Goal: Task Accomplishment & Management: Manage account settings

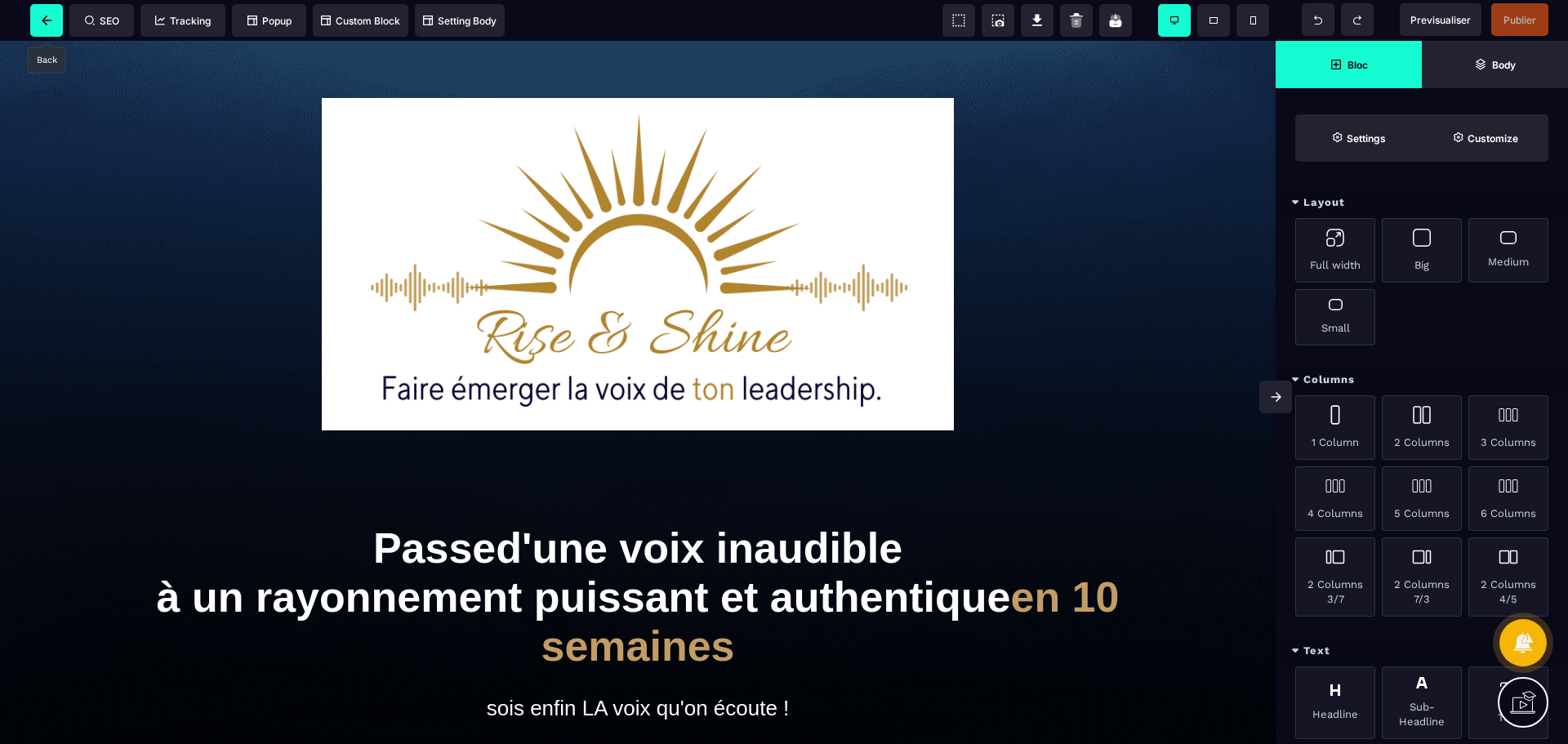
click at [45, 20] on icon at bounding box center [46, 20] width 10 height 10
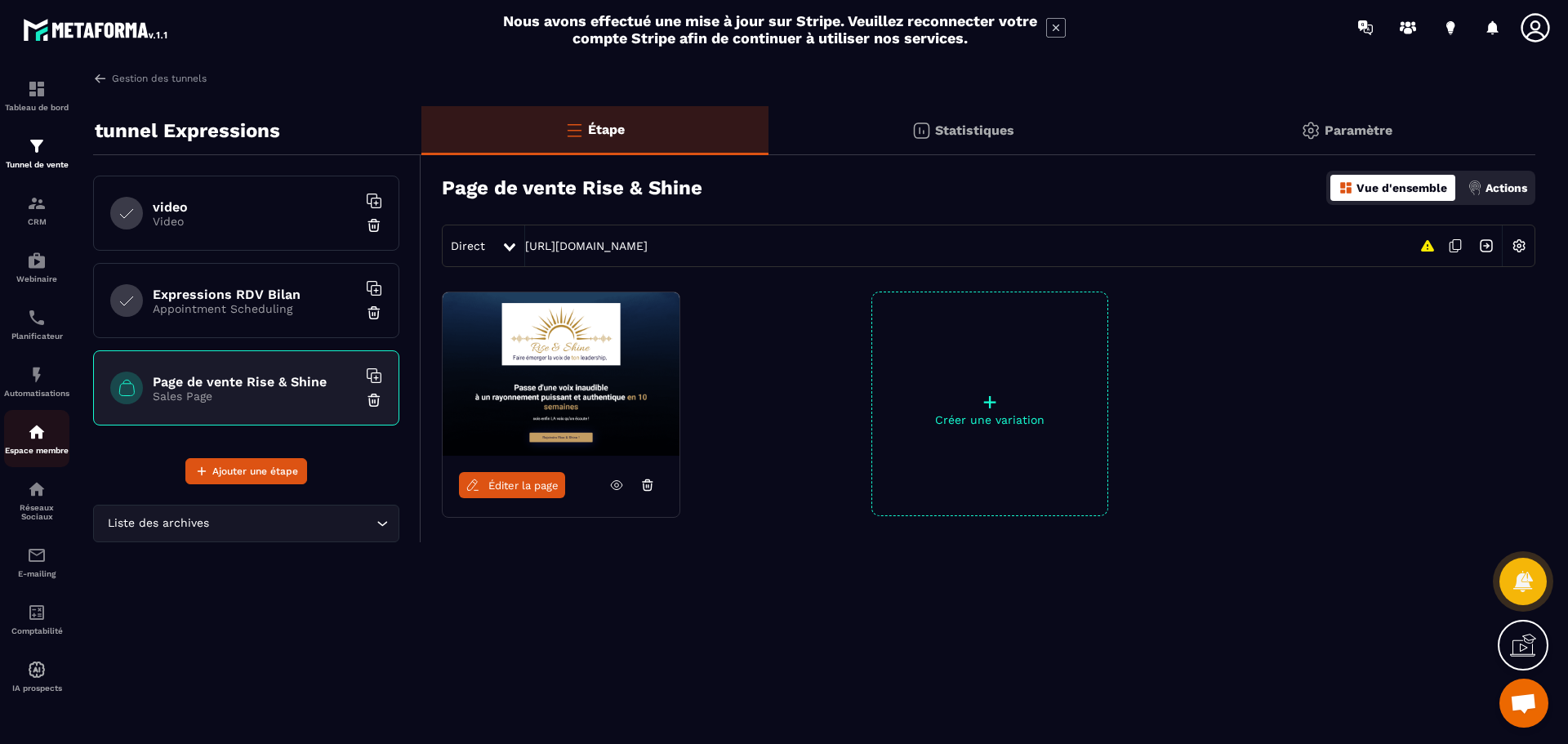
click at [43, 427] on img at bounding box center [36, 432] width 19 height 20
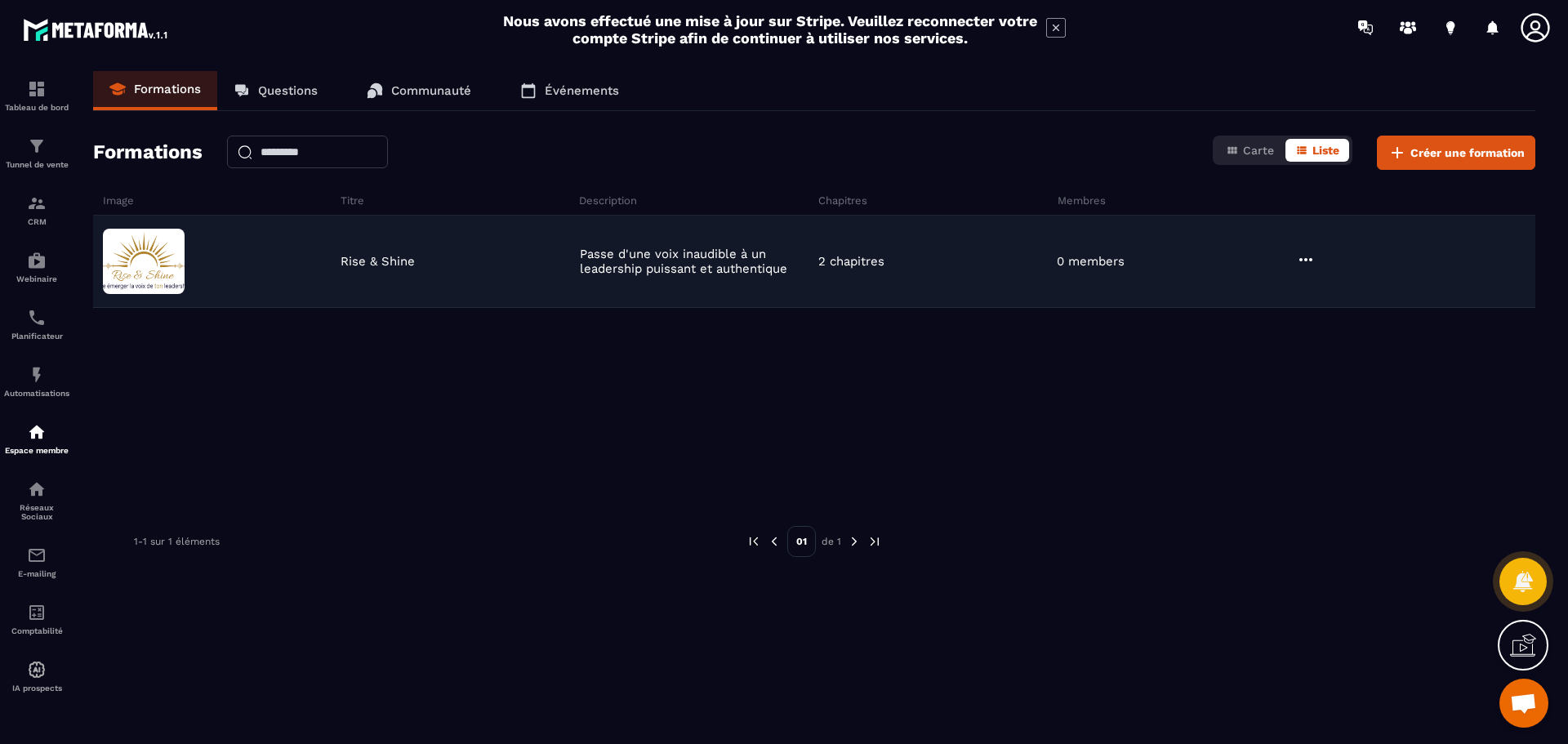
click at [1305, 253] on icon at bounding box center [1305, 259] width 19 height 20
click at [1365, 294] on button "Modifier" at bounding box center [1350, 294] width 102 height 30
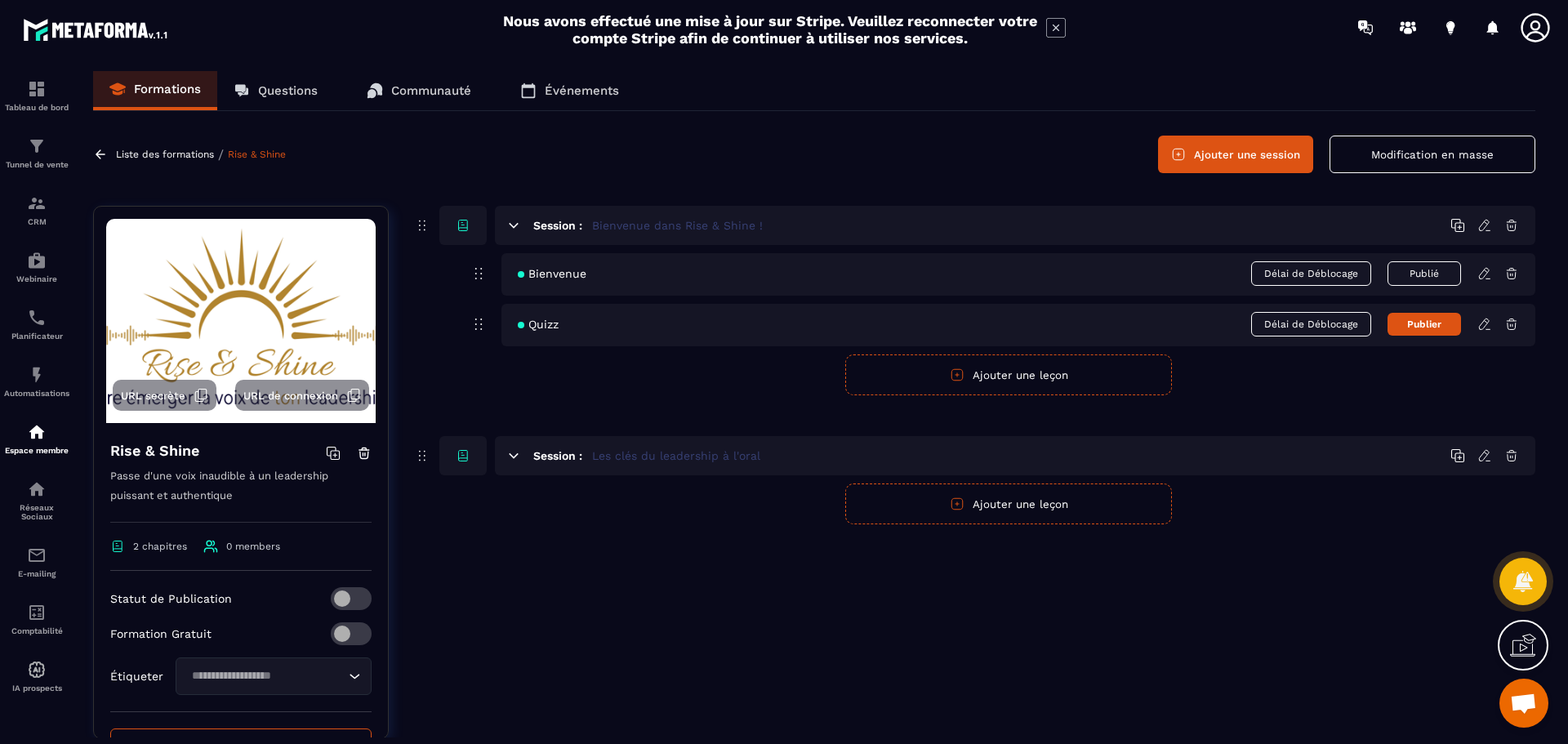
click at [977, 505] on button "Ajouter une leçon" at bounding box center [1009, 504] width 327 height 41
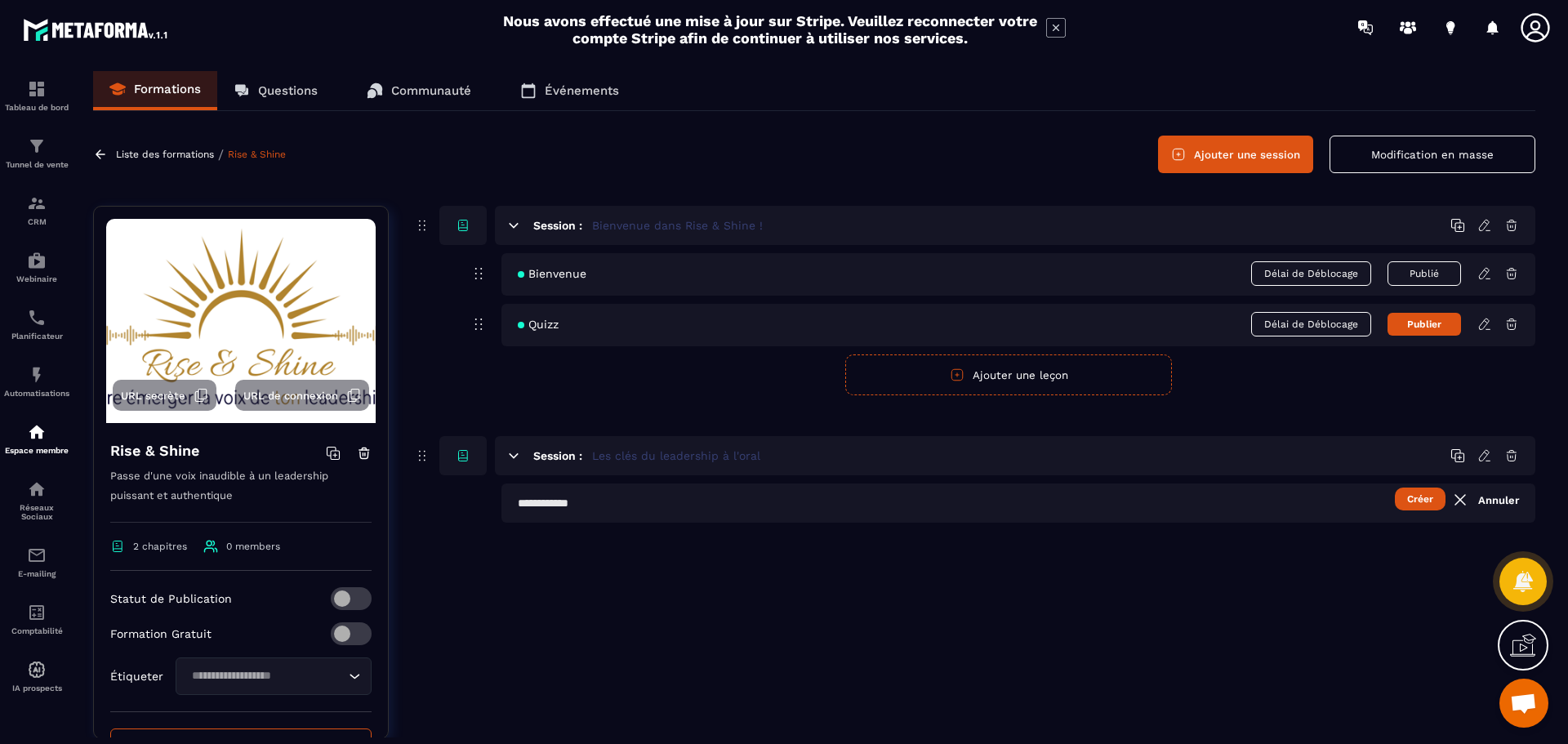
click at [1413, 495] on button "Créer" at bounding box center [1420, 499] width 51 height 23
click at [786, 501] on input "text" at bounding box center [1018, 503] width 1034 height 39
type input "**********"
click at [1420, 498] on button "Créer" at bounding box center [1420, 499] width 51 height 23
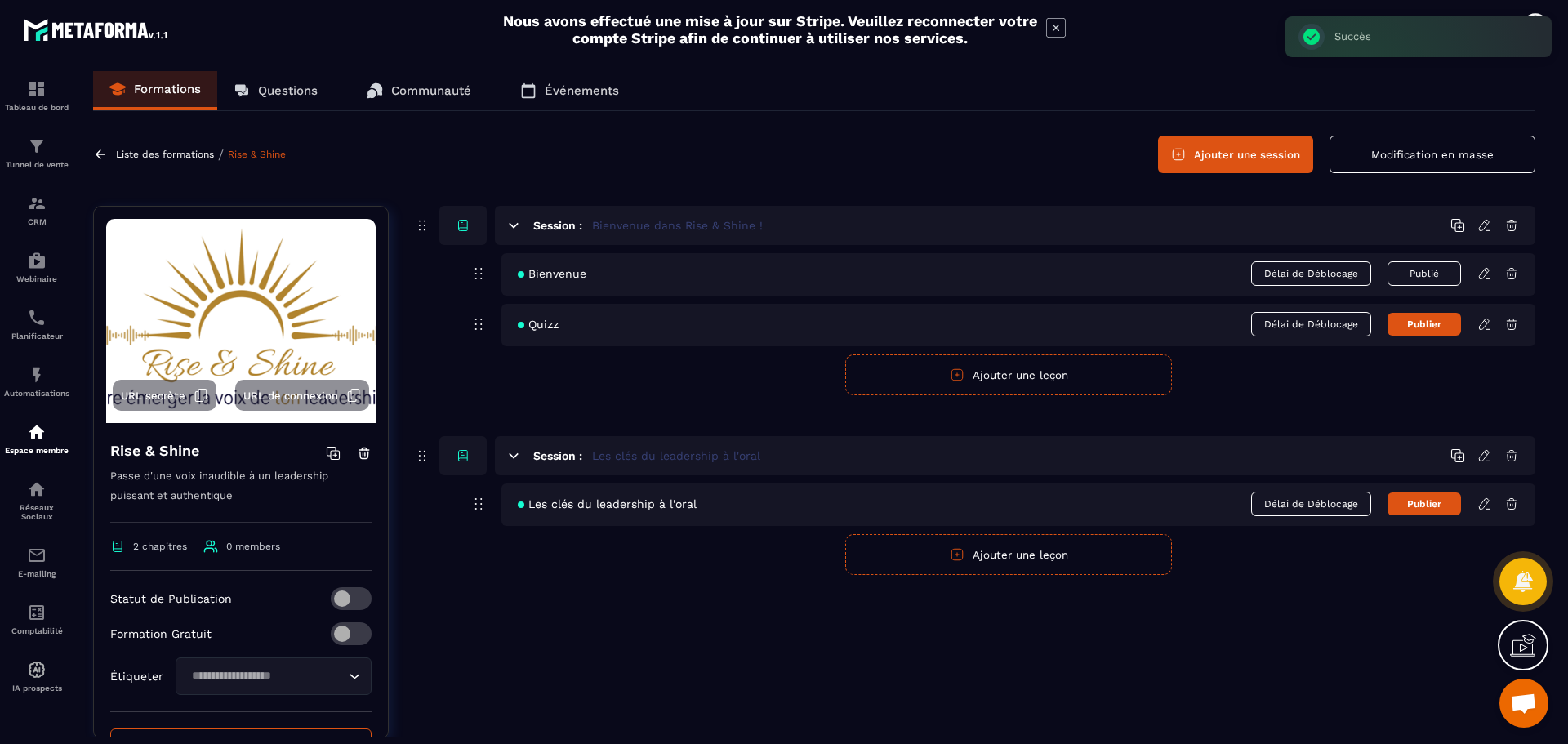
click at [1487, 507] on icon at bounding box center [1485, 504] width 15 height 15
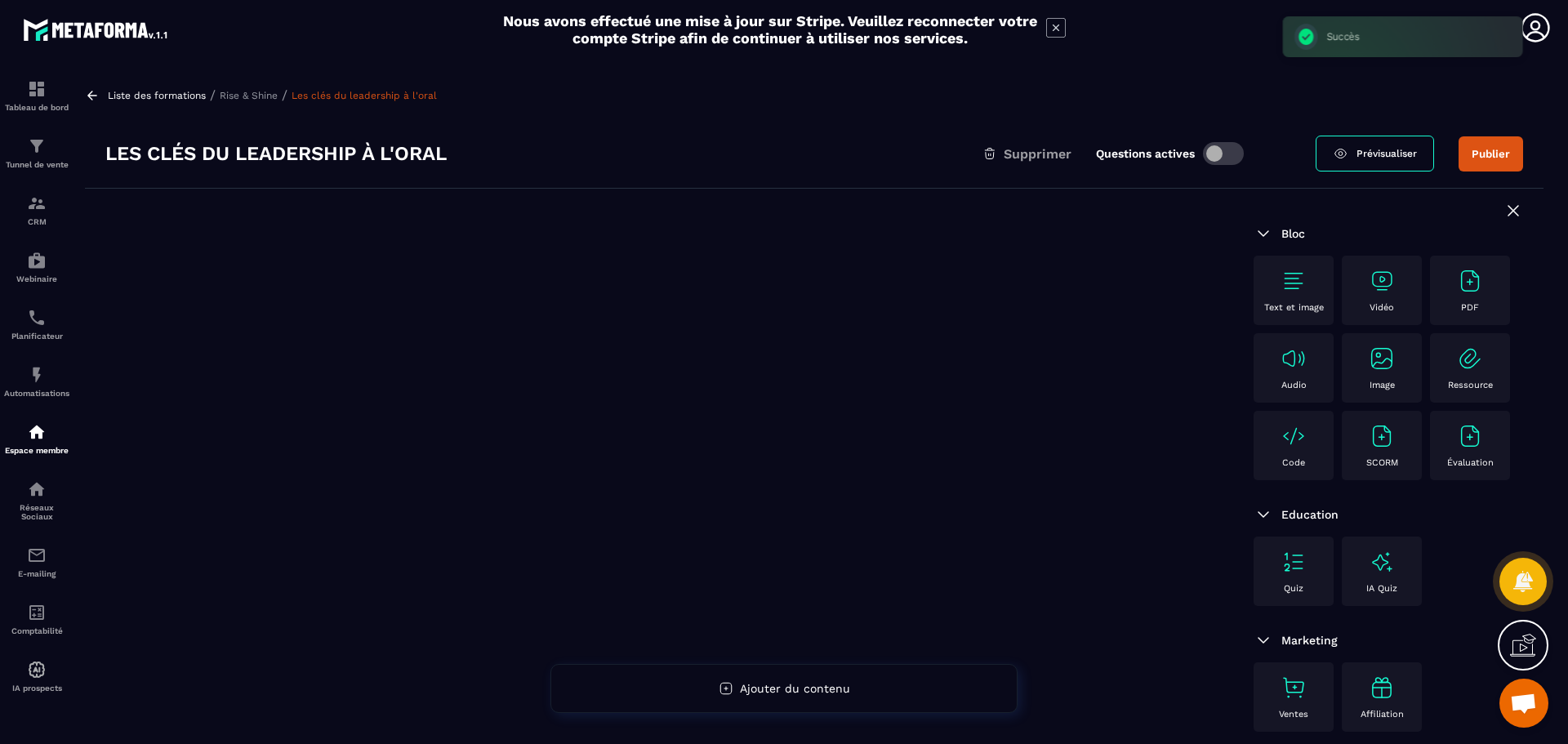
click at [1393, 290] on img at bounding box center [1382, 281] width 26 height 26
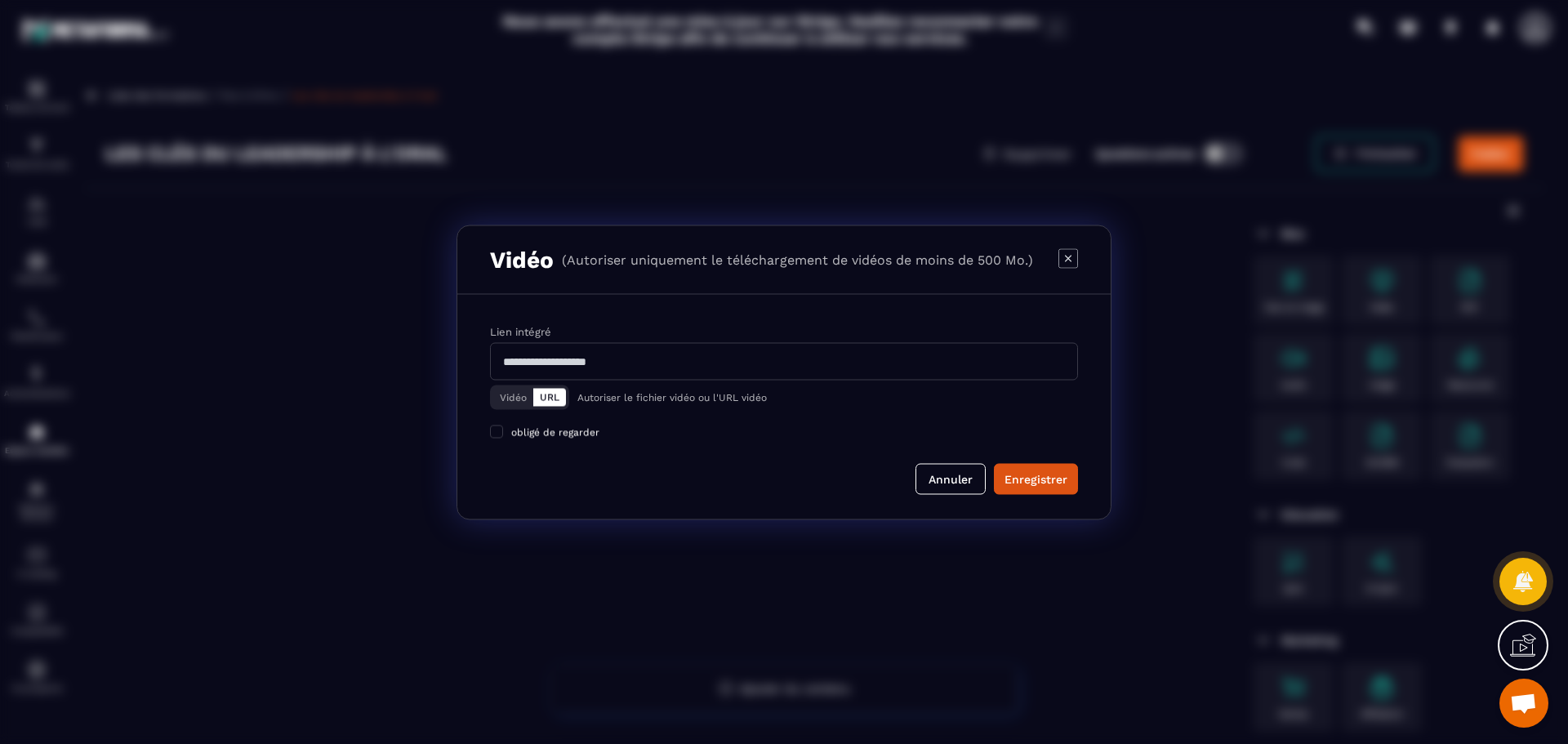
click at [624, 360] on input "Modal window" at bounding box center [784, 361] width 588 height 37
click at [499, 428] on div "Lien intégré Vidéo URL Autoriser le fichier vidéo ou l'URL vidéo obligé de rega…" at bounding box center [784, 381] width 588 height 116
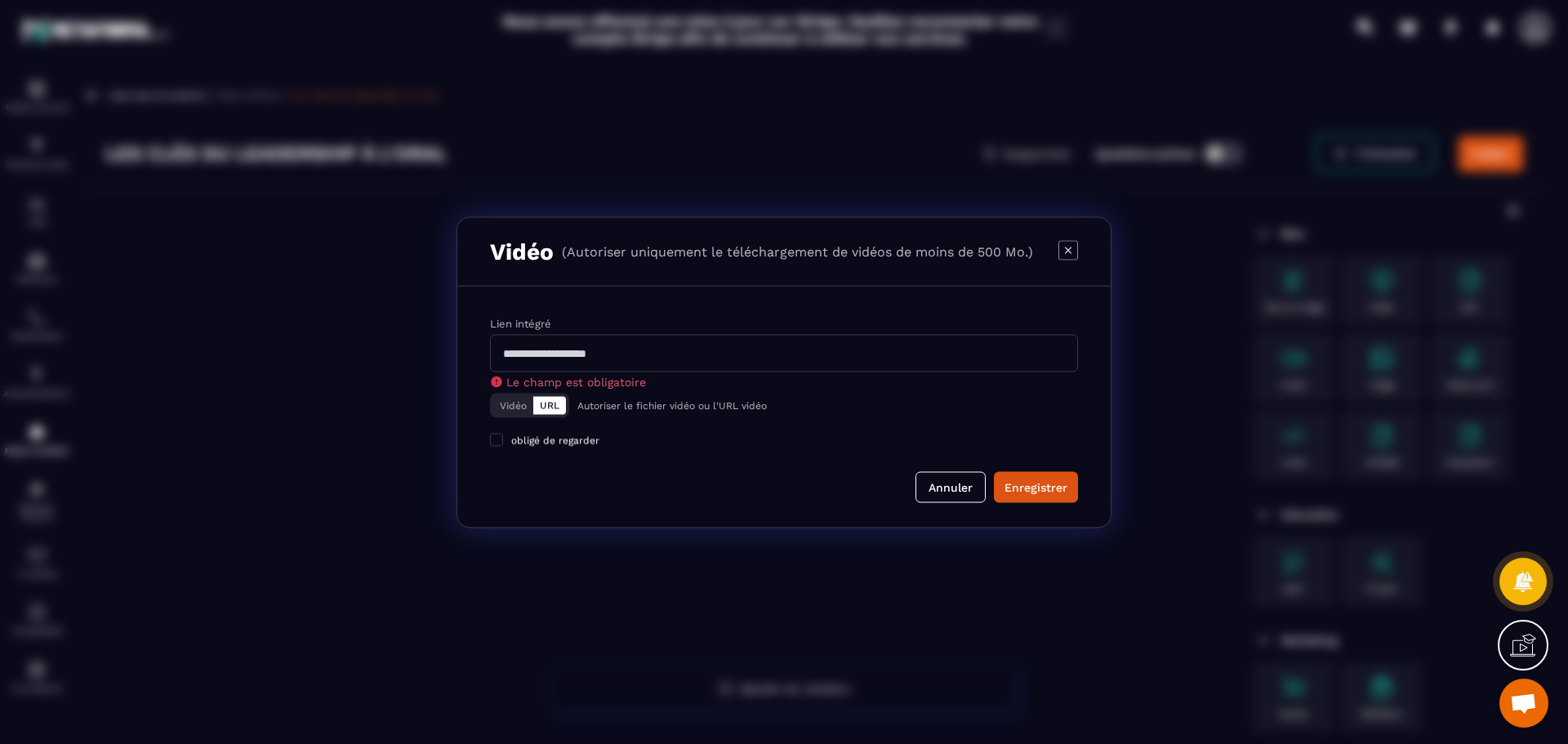
click at [592, 361] on input "Modal window" at bounding box center [784, 353] width 588 height 37
click at [505, 404] on button "Vidéo" at bounding box center [512, 405] width 40 height 18
click at [784, 364] on div "Télécharger un fichier" at bounding box center [784, 361] width 590 height 36
click at [0, 0] on input "Vidéo Télécharger un fichier" at bounding box center [0, 0] width 0 height 0
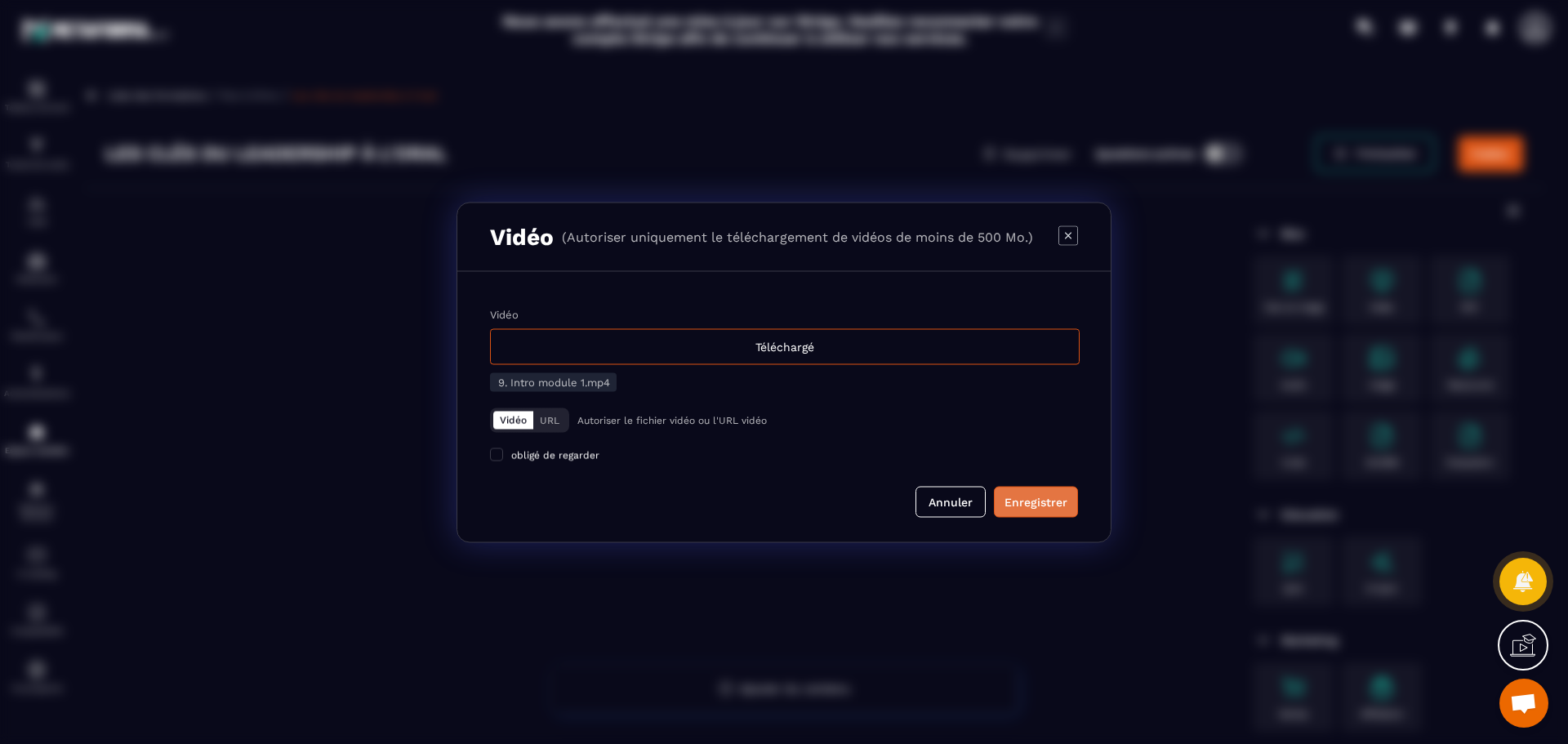
click at [1030, 501] on div "Enregistrer" at bounding box center [1036, 502] width 63 height 17
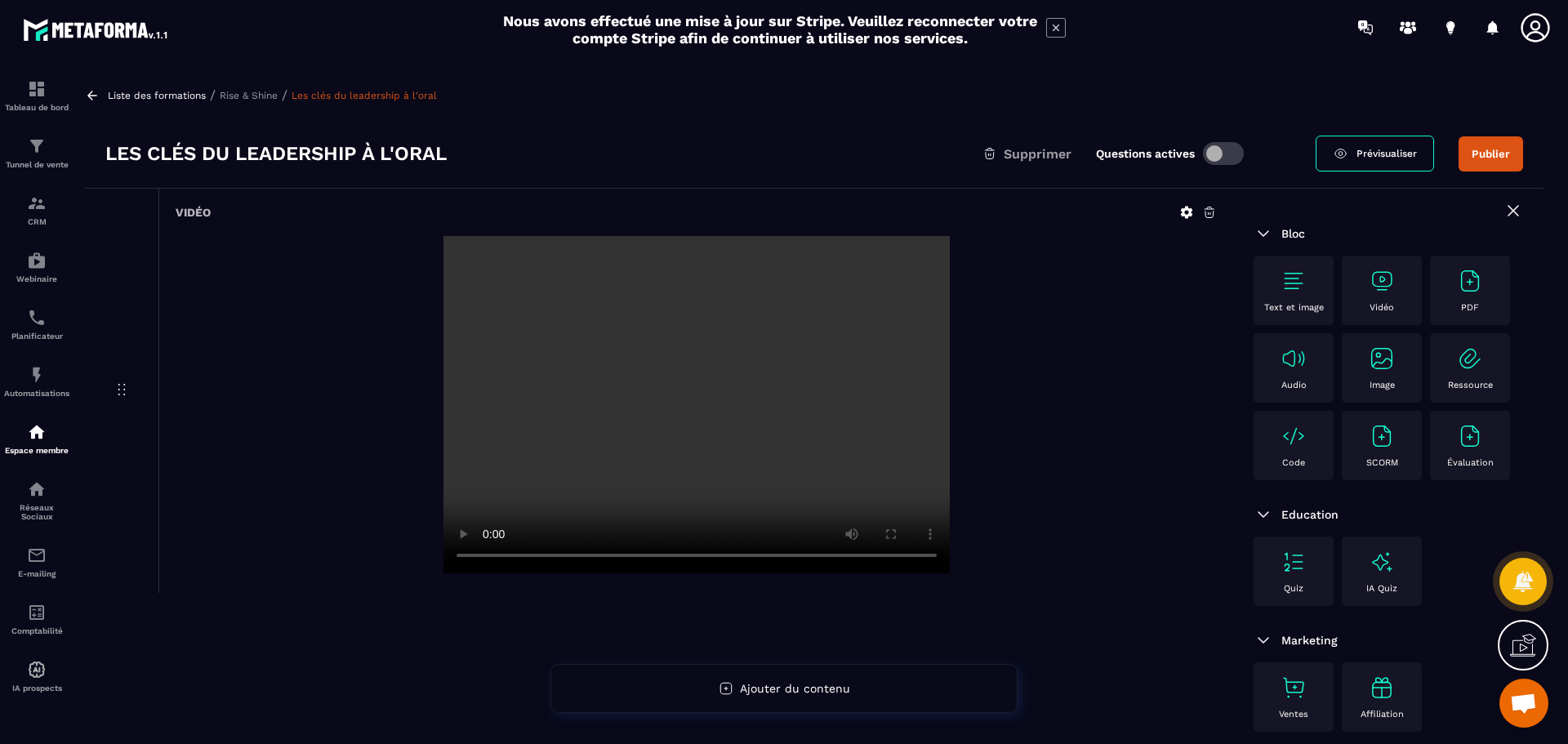
click at [1478, 160] on button "Publier" at bounding box center [1491, 154] width 65 height 35
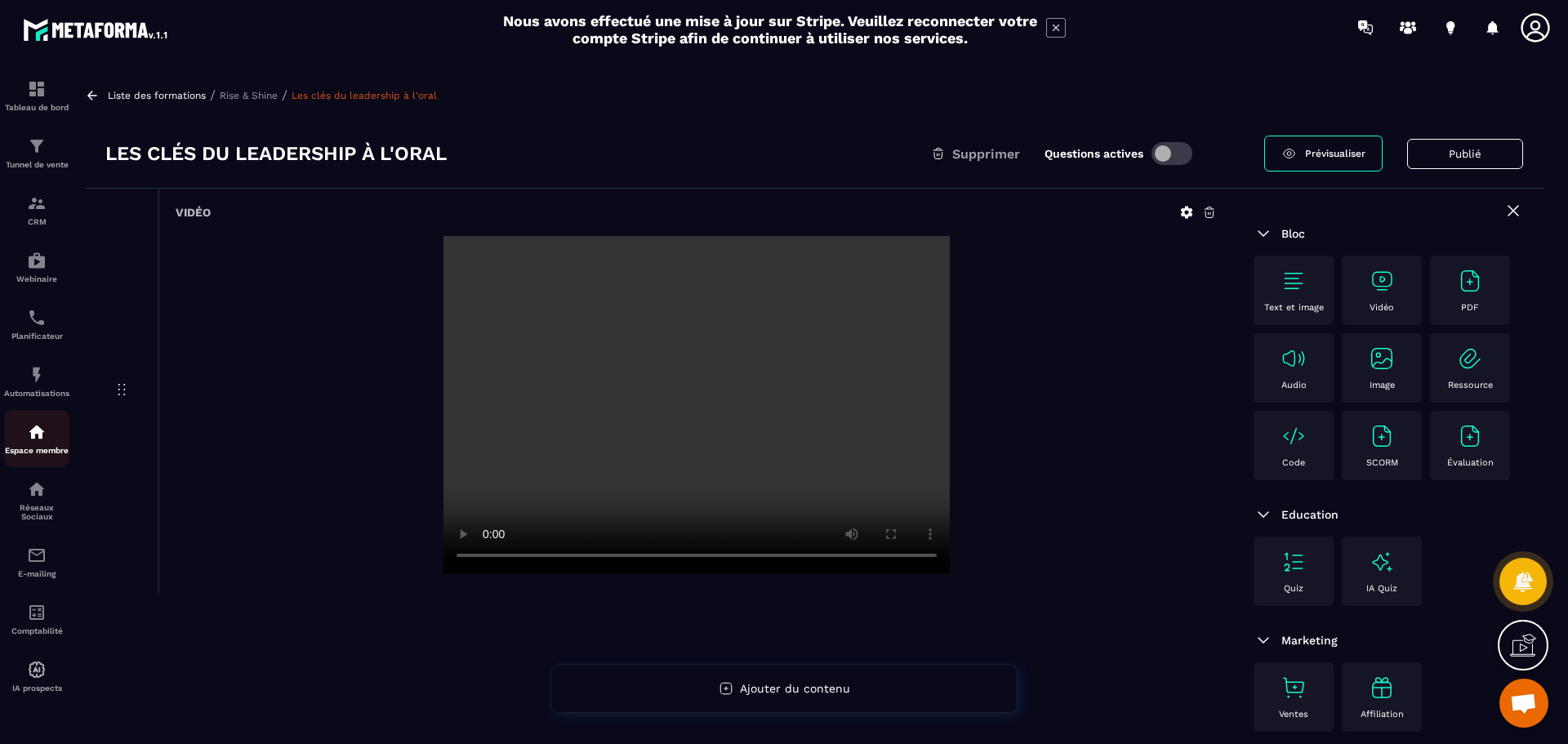
click at [43, 438] on img at bounding box center [36, 432] width 19 height 20
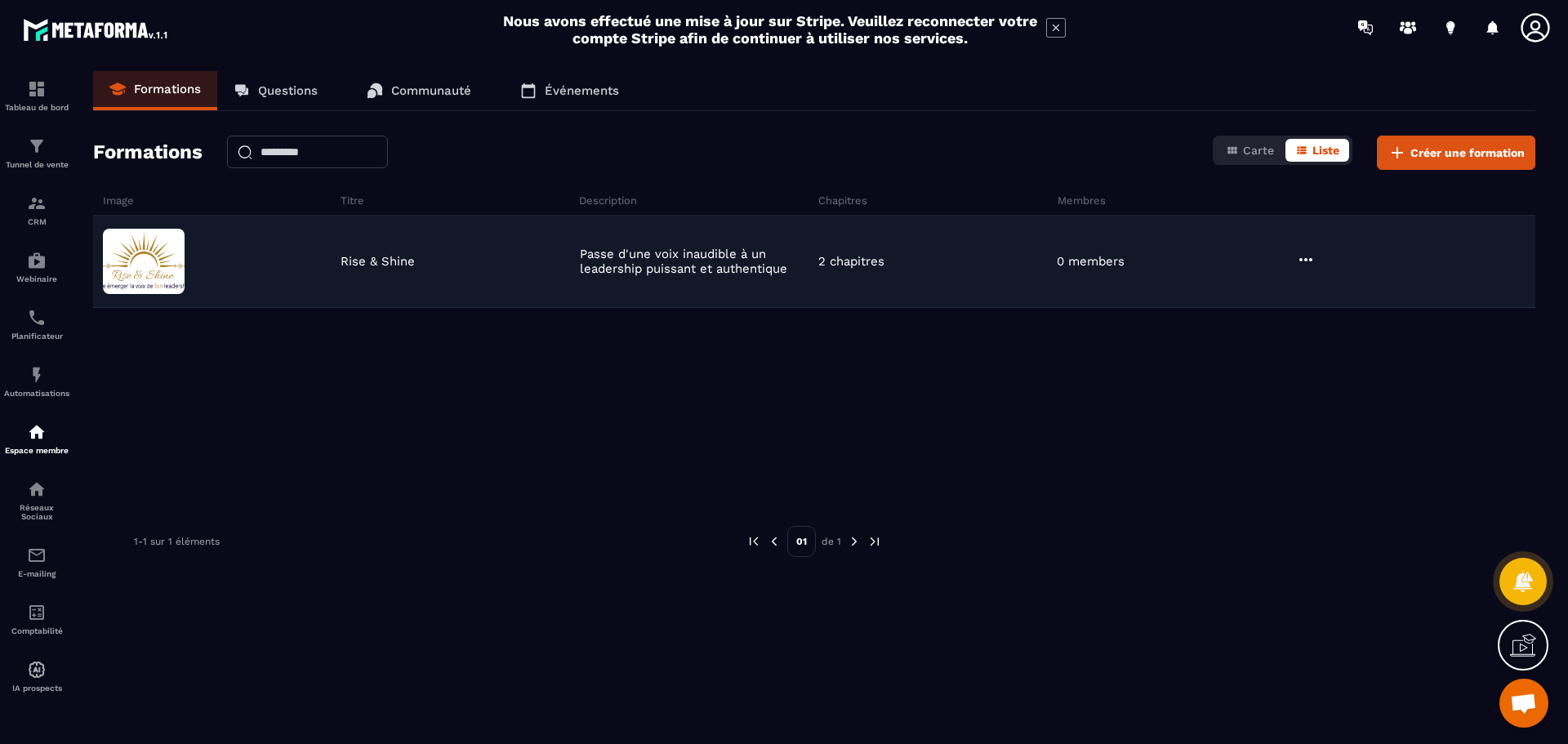
click at [1307, 256] on icon at bounding box center [1305, 259] width 19 height 20
click at [1354, 292] on button "Modifier" at bounding box center [1350, 294] width 102 height 30
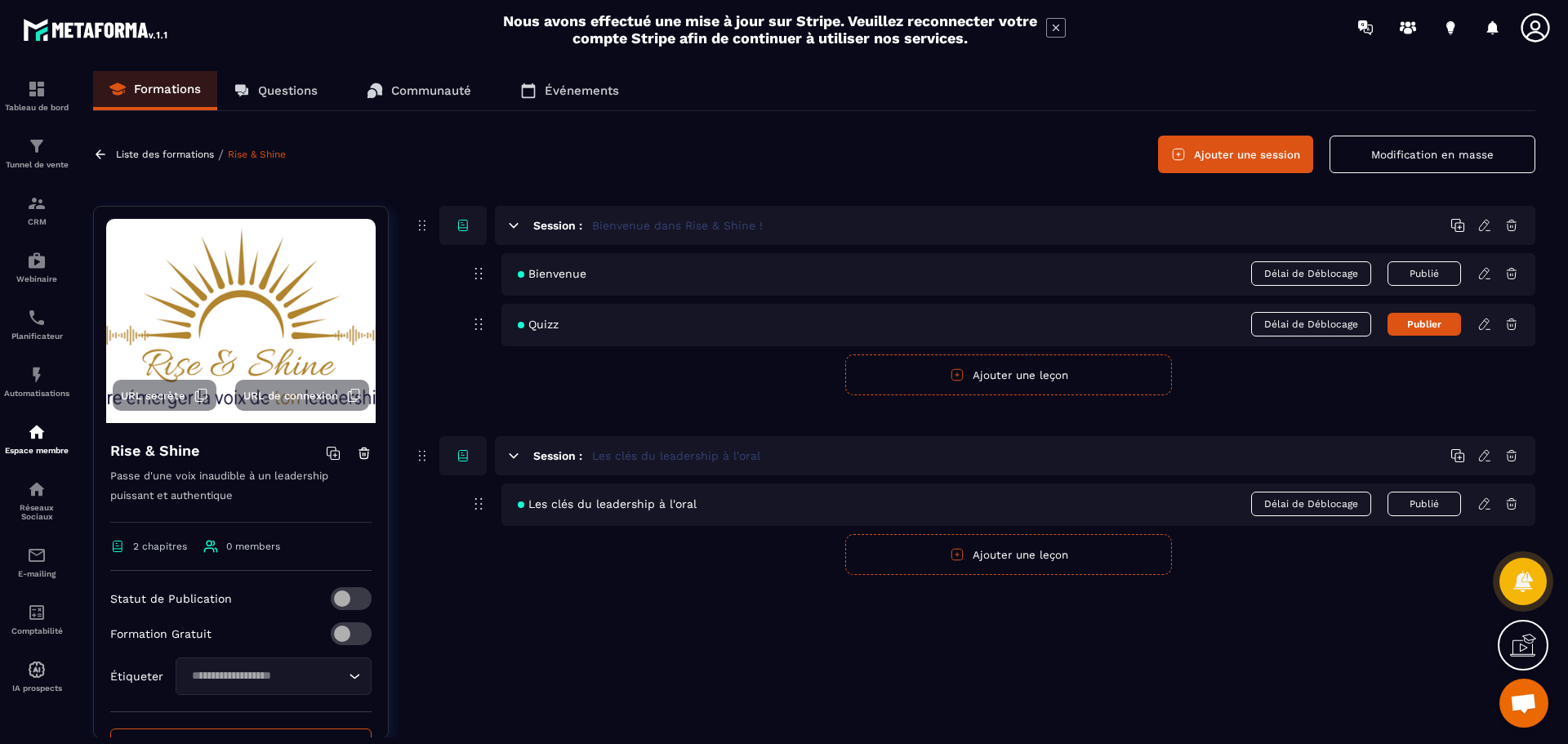
click at [1411, 146] on button "Modification en masse" at bounding box center [1432, 154] width 206 height 37
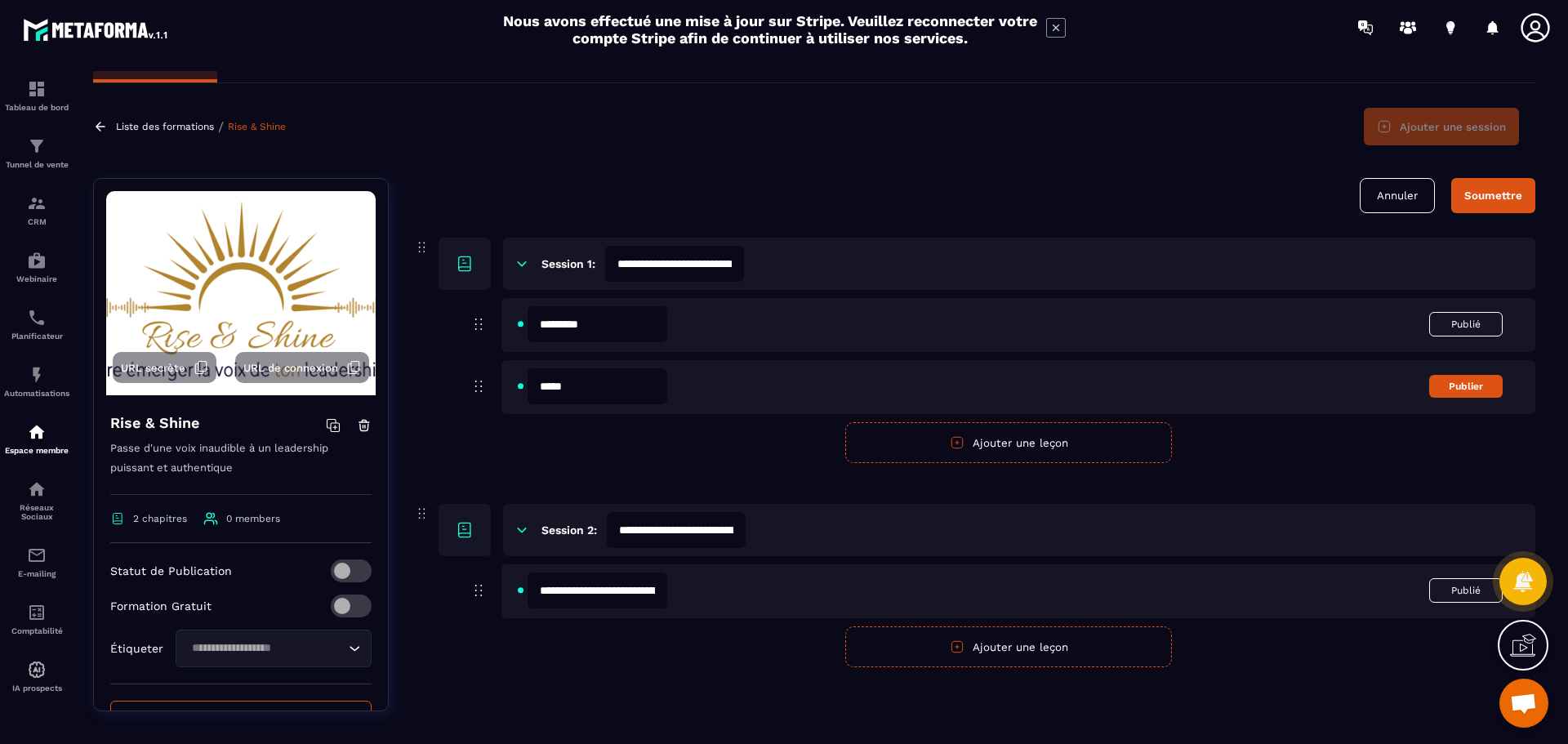
scroll to position [43, 0]
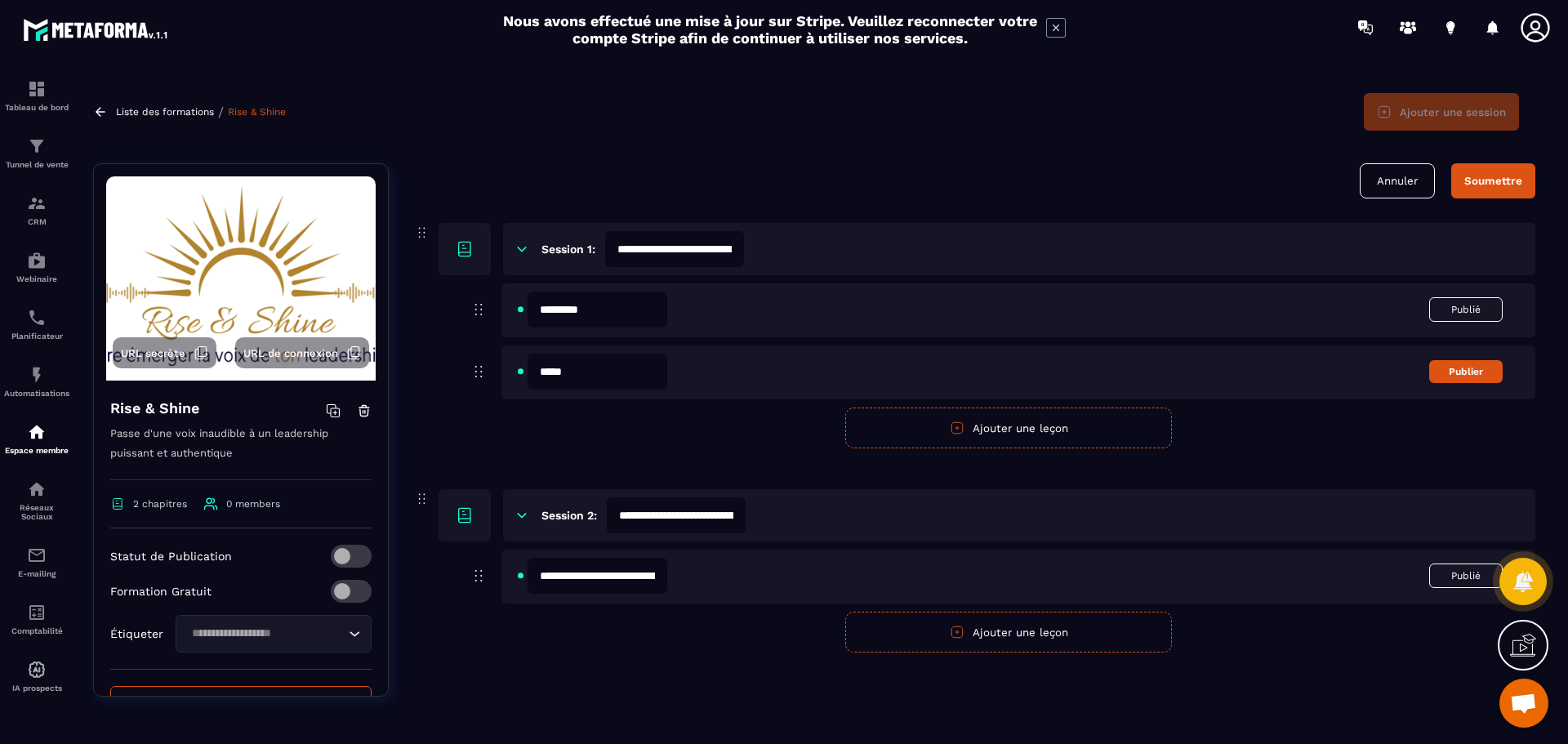
click at [1403, 179] on button "Annuler" at bounding box center [1397, 181] width 75 height 35
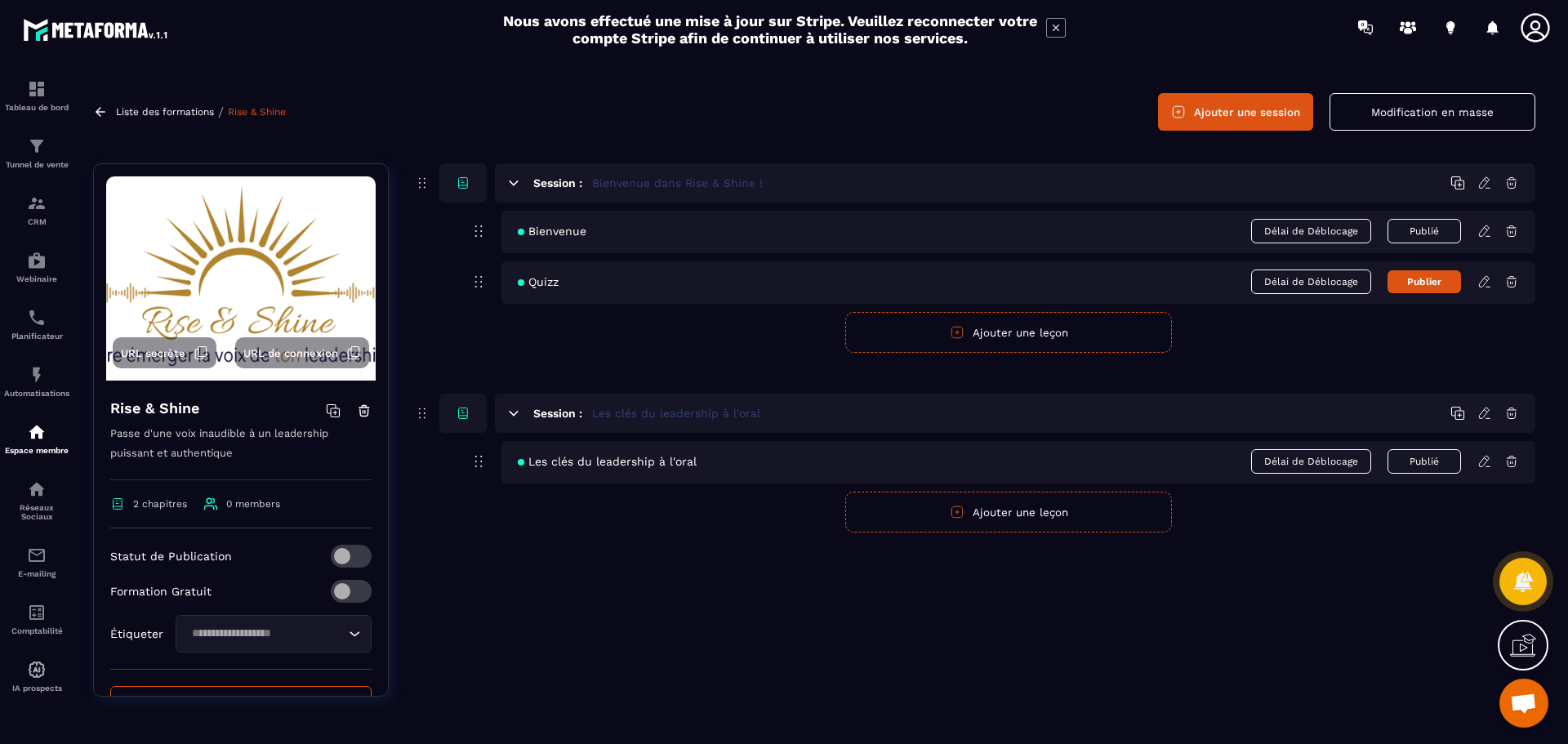
click at [1473, 105] on button "Modification en masse" at bounding box center [1432, 111] width 206 height 37
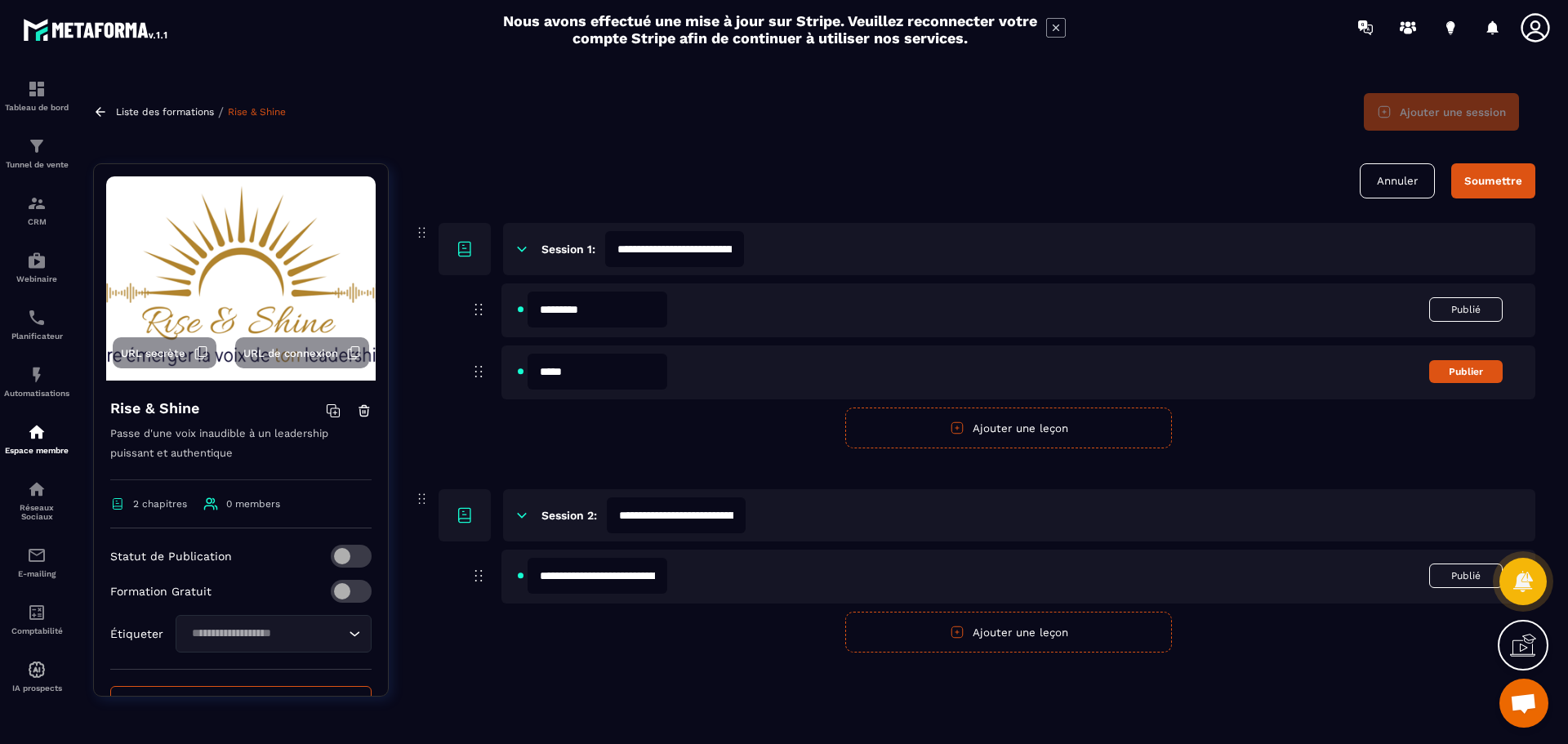
scroll to position [0, 0]
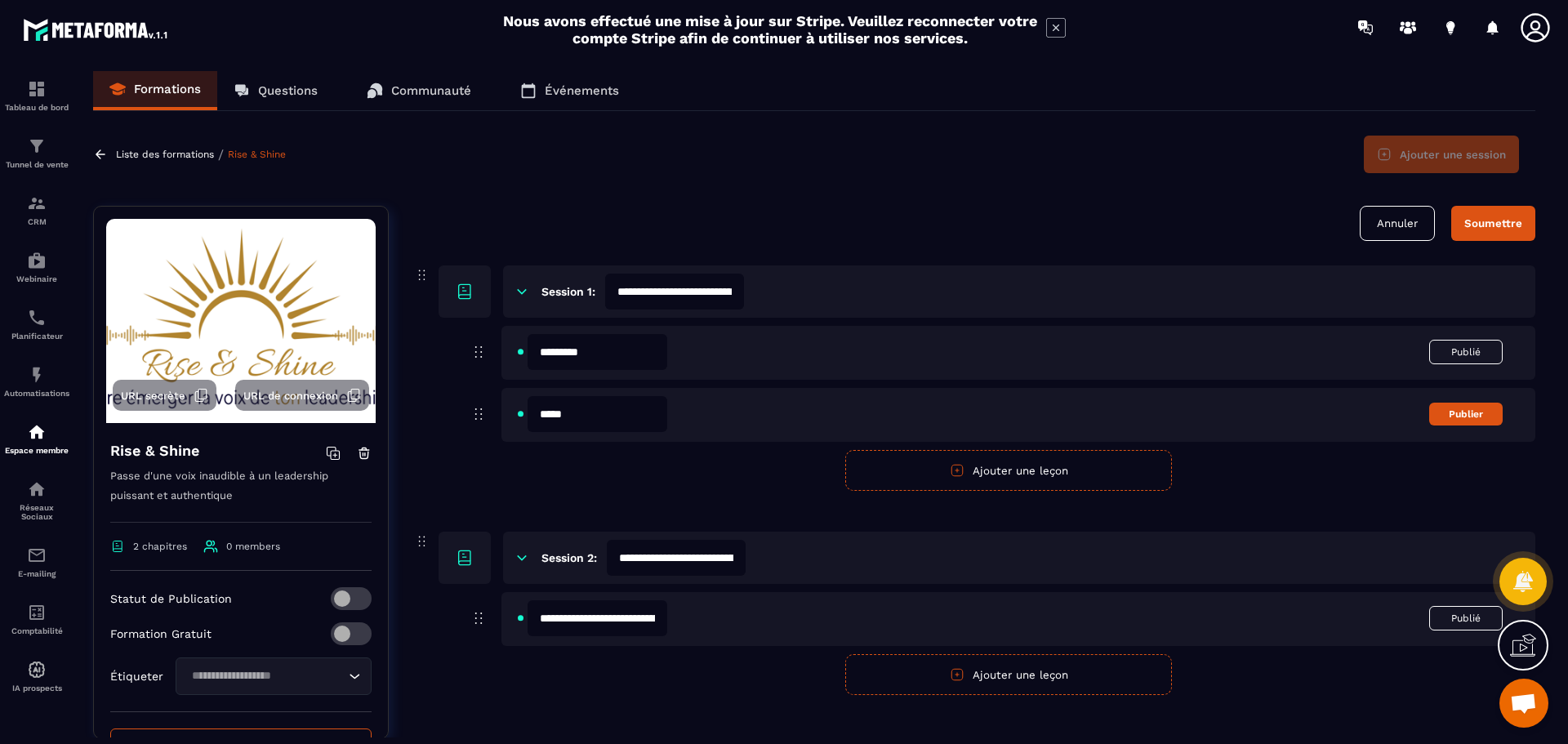
click at [1389, 215] on button "Annuler" at bounding box center [1397, 224] width 75 height 35
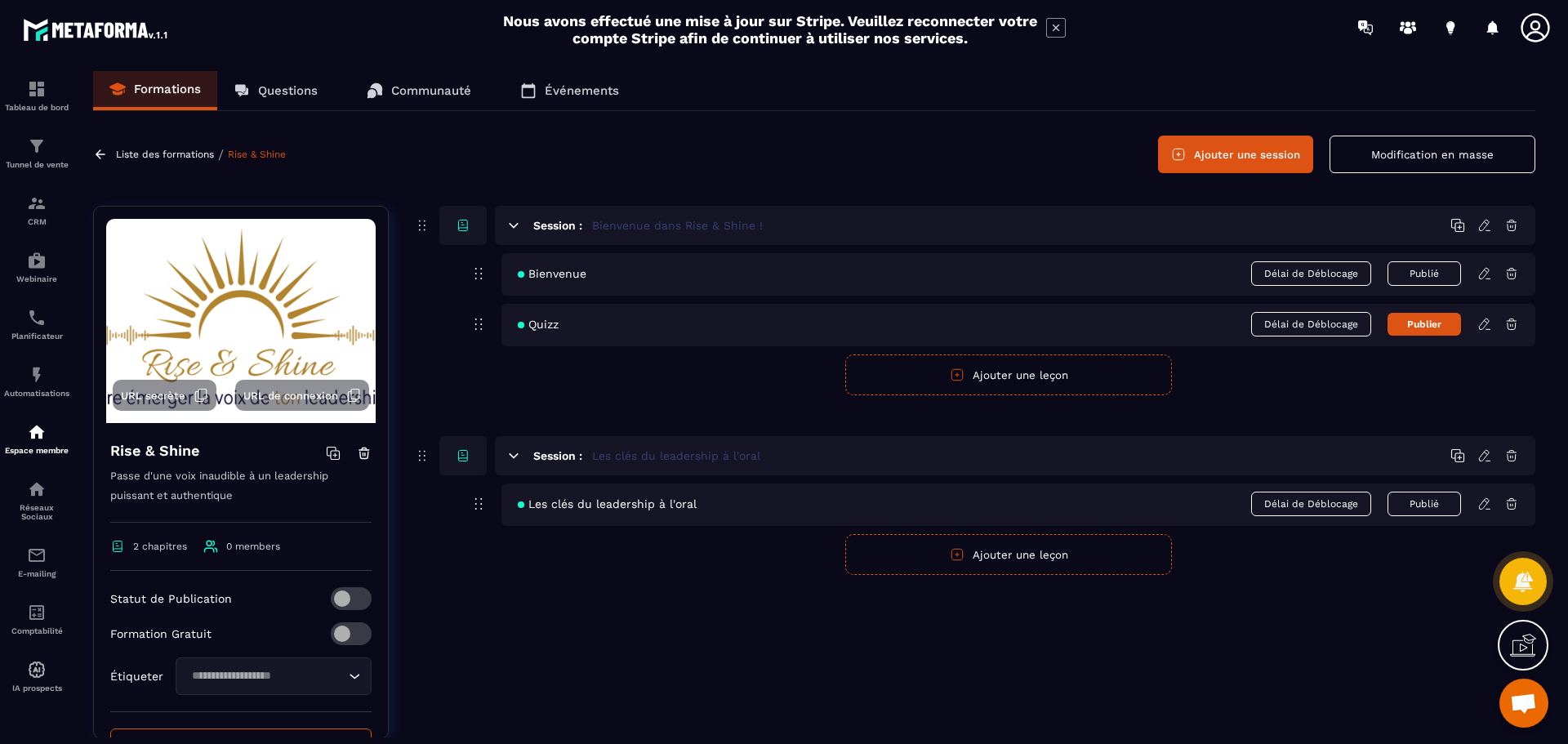
click at [1450, 150] on button "Modification en masse" at bounding box center [1432, 154] width 206 height 37
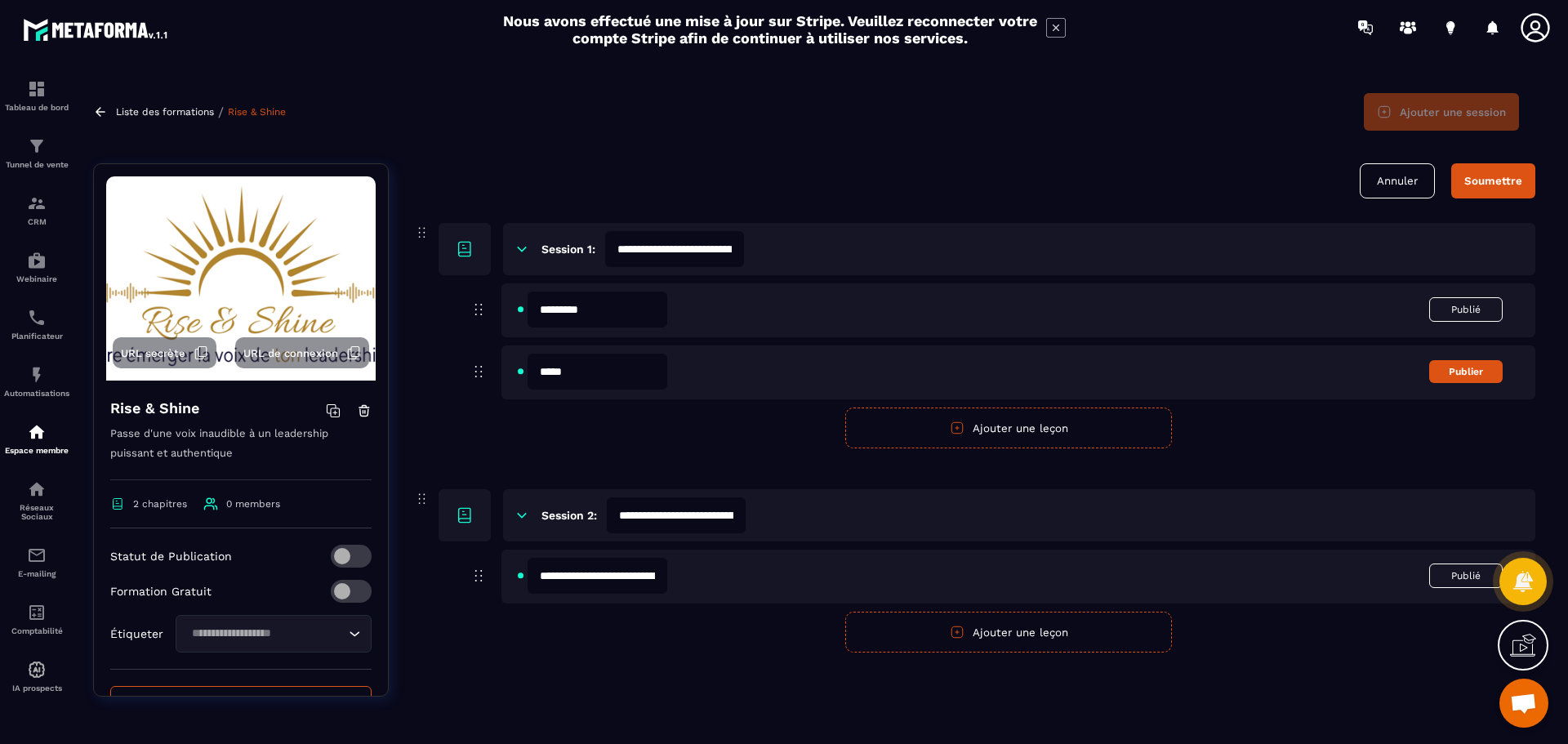
click at [1420, 176] on button "Annuler" at bounding box center [1397, 181] width 75 height 35
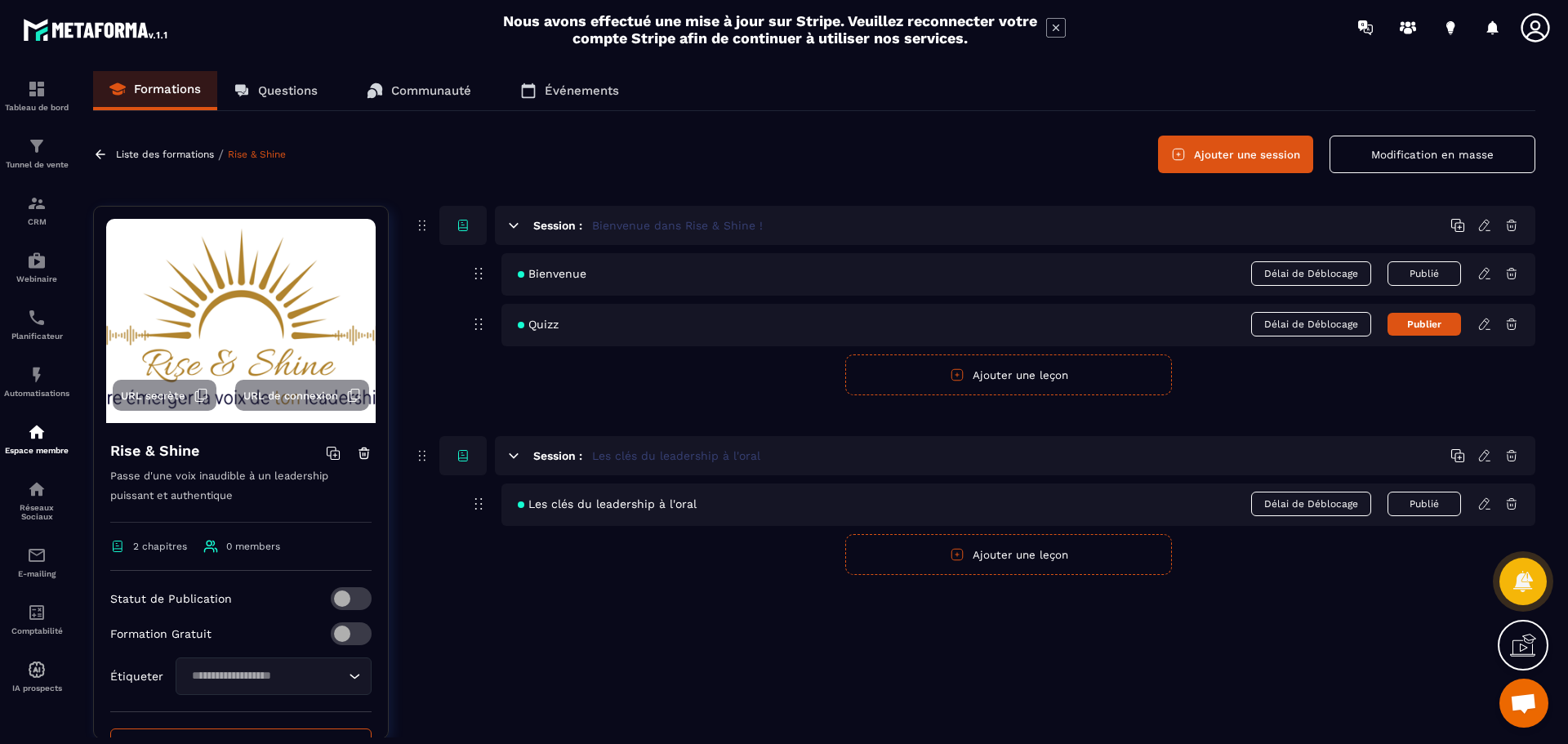
click at [167, 151] on p "Liste des formations" at bounding box center [165, 154] width 98 height 11
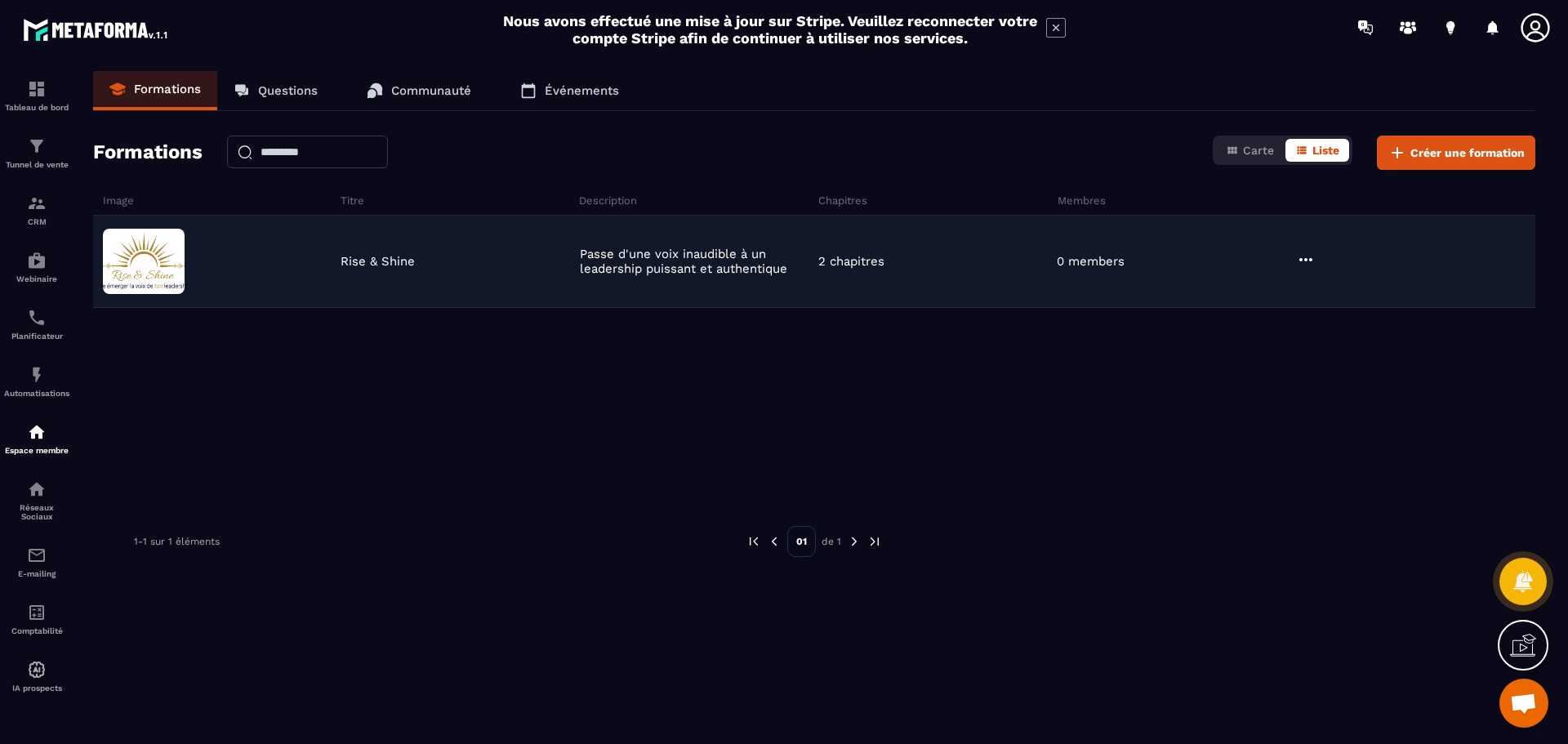
click at [1305, 258] on icon at bounding box center [1305, 259] width 19 height 20
click at [162, 256] on img at bounding box center [144, 261] width 82 height 65
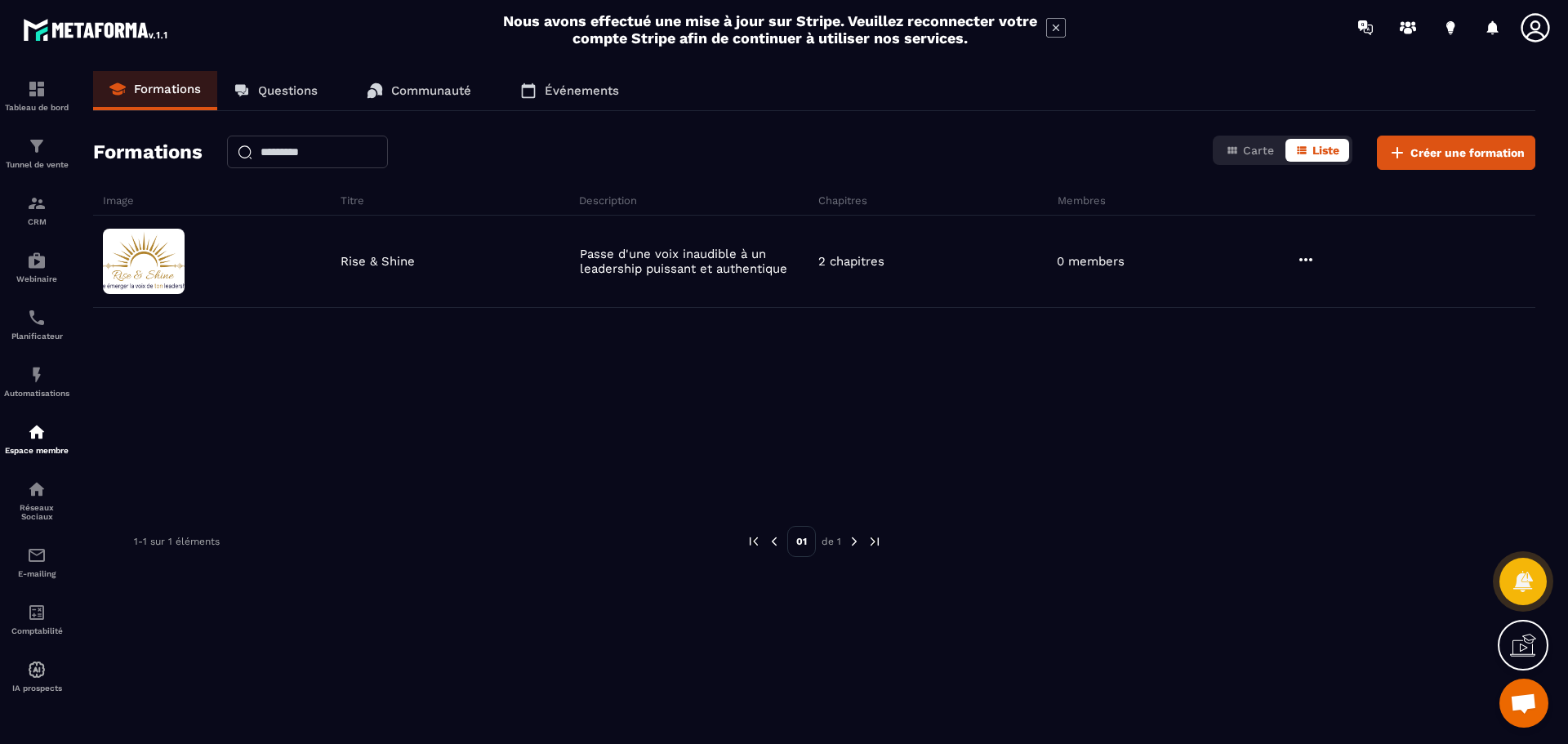
click at [267, 81] on link "Questions" at bounding box center [276, 91] width 117 height 39
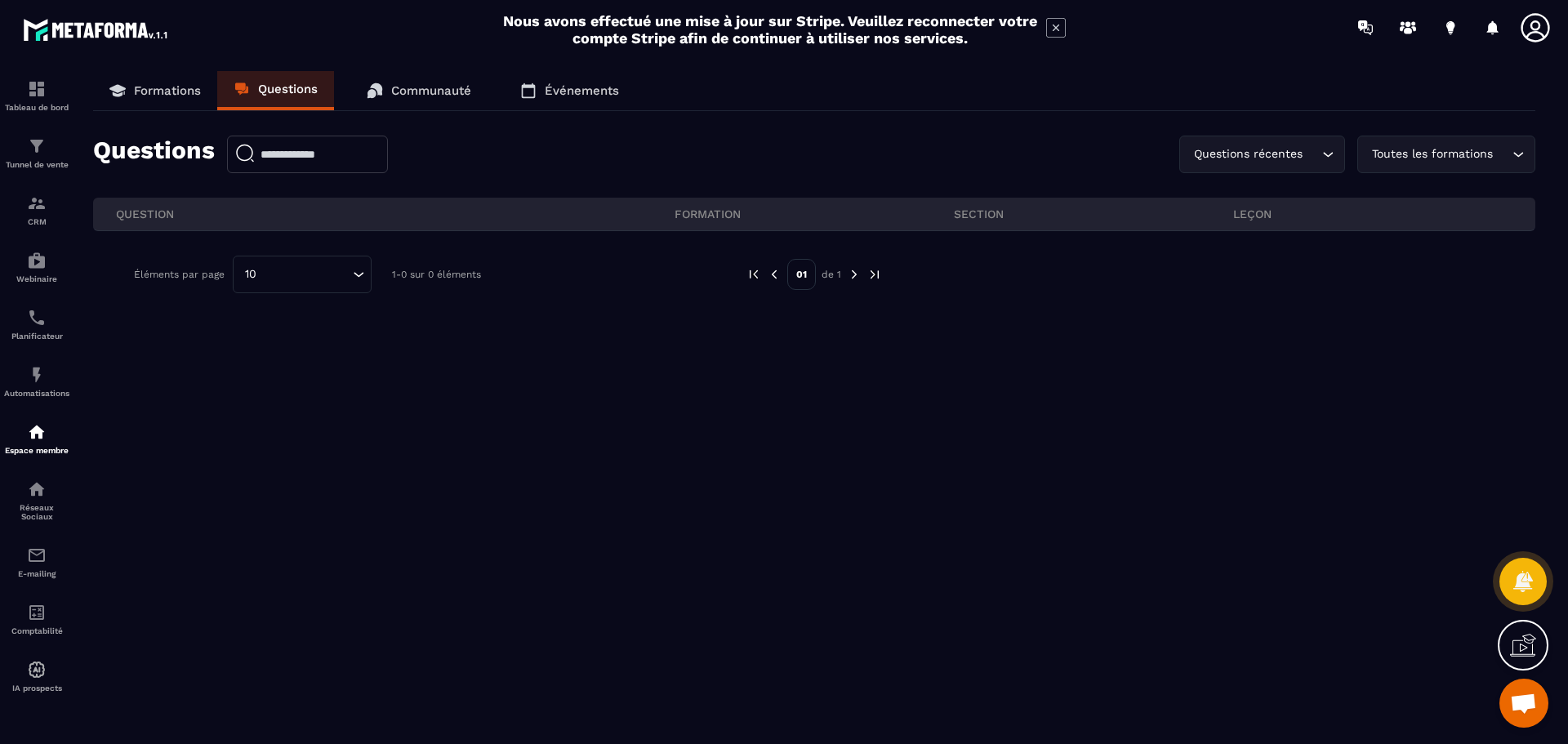
click at [408, 79] on link "Communauté" at bounding box center [419, 91] width 137 height 39
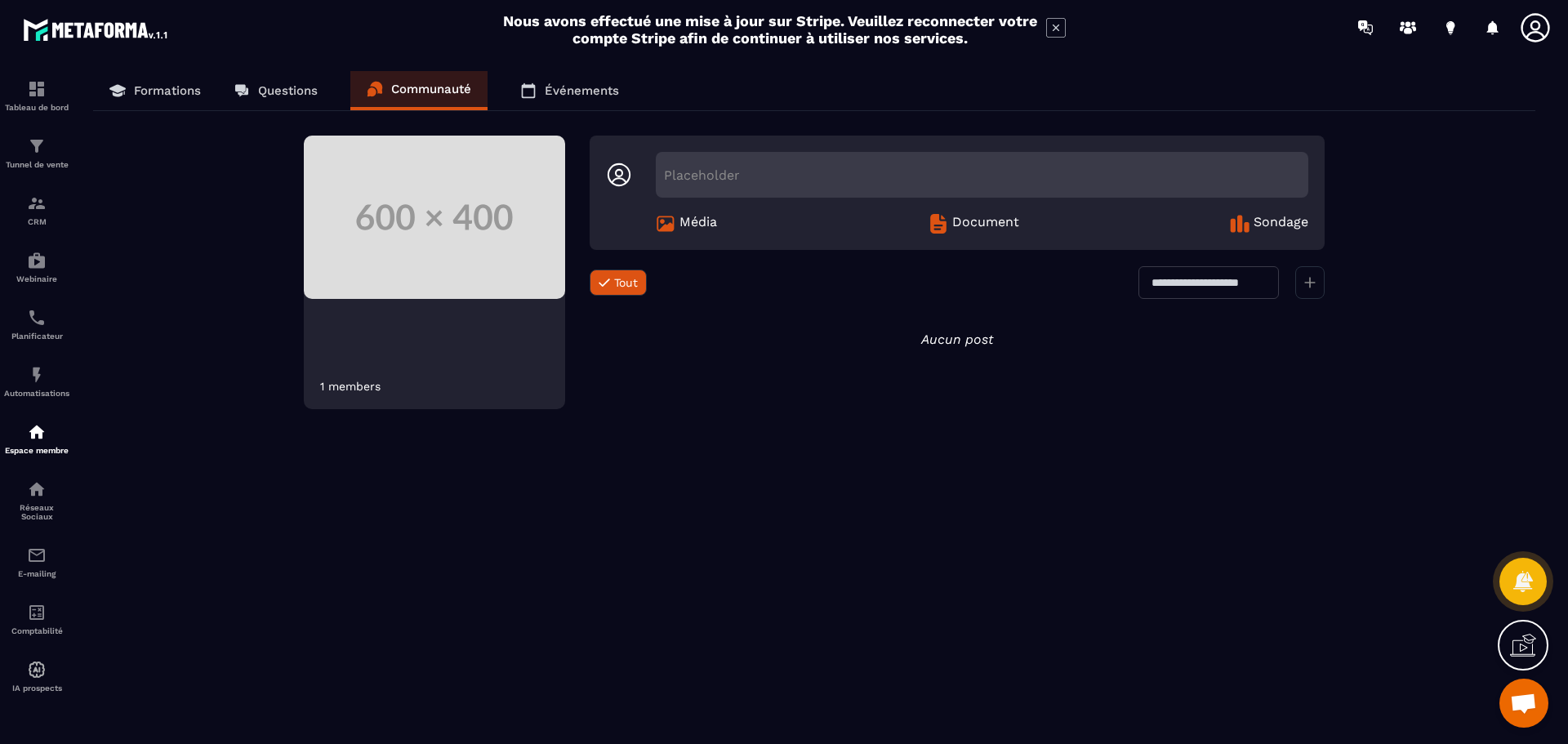
click at [173, 85] on p "Formations" at bounding box center [167, 91] width 67 height 15
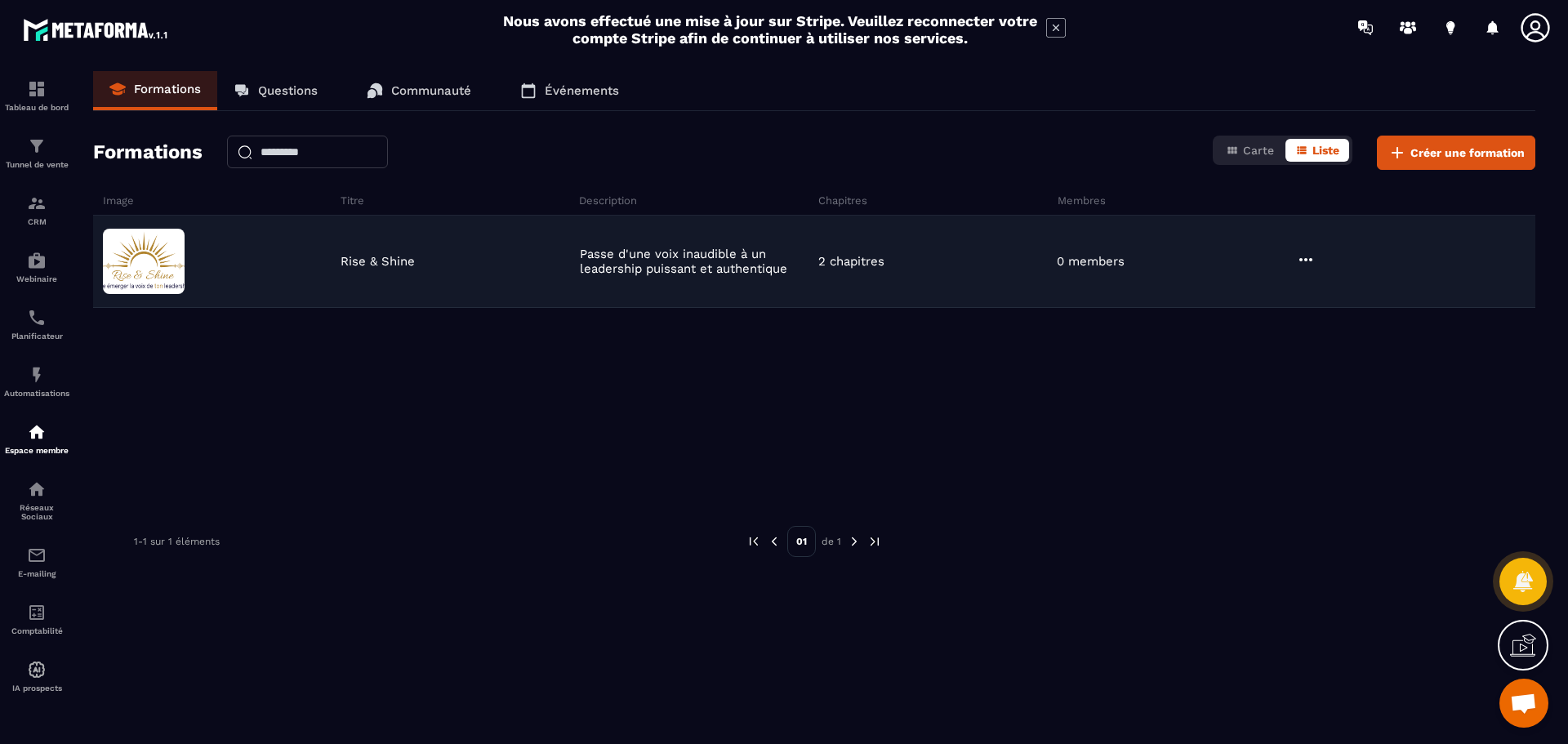
click at [1307, 262] on icon at bounding box center [1305, 259] width 19 height 20
click at [1349, 295] on button "Modifier" at bounding box center [1350, 294] width 102 height 30
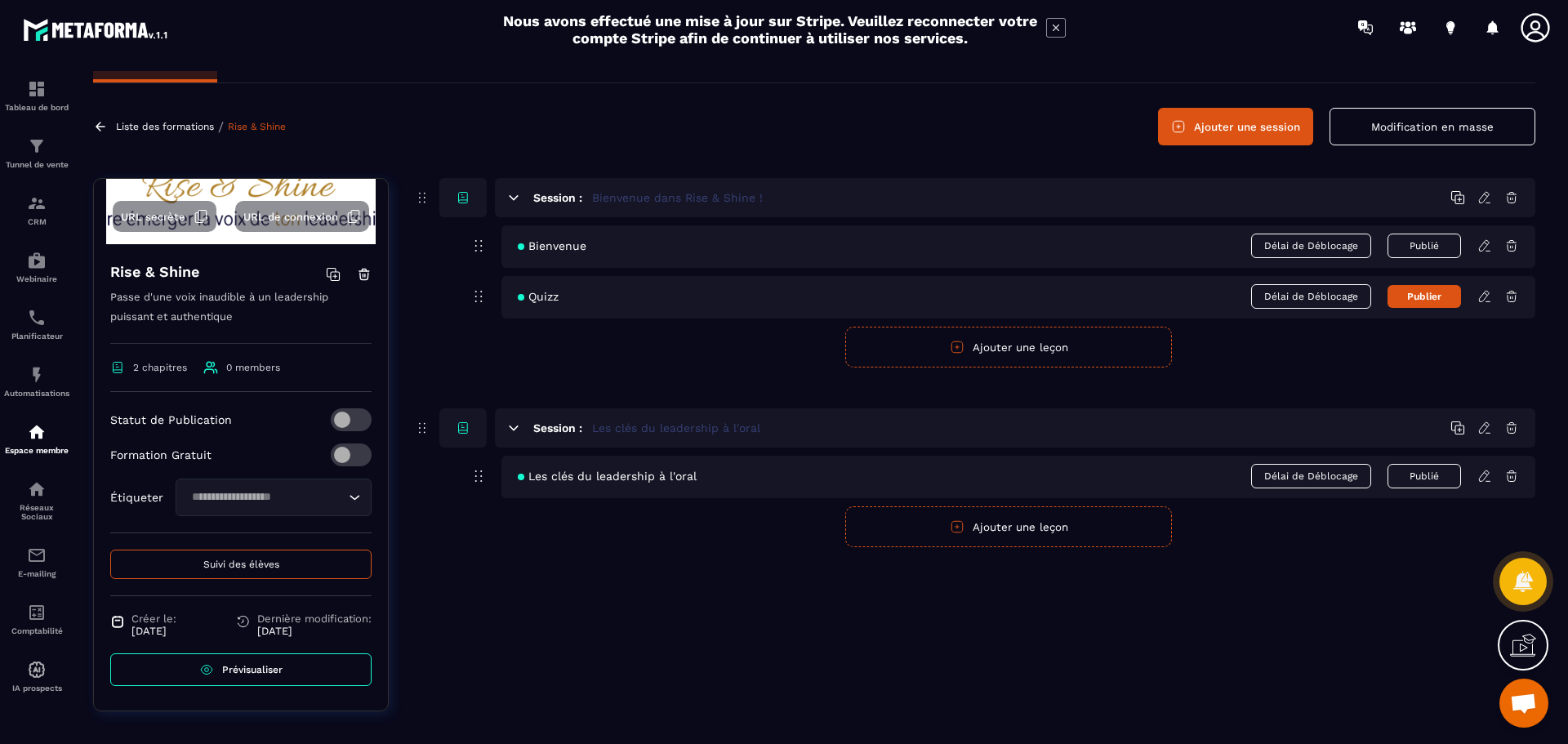
scroll to position [43, 0]
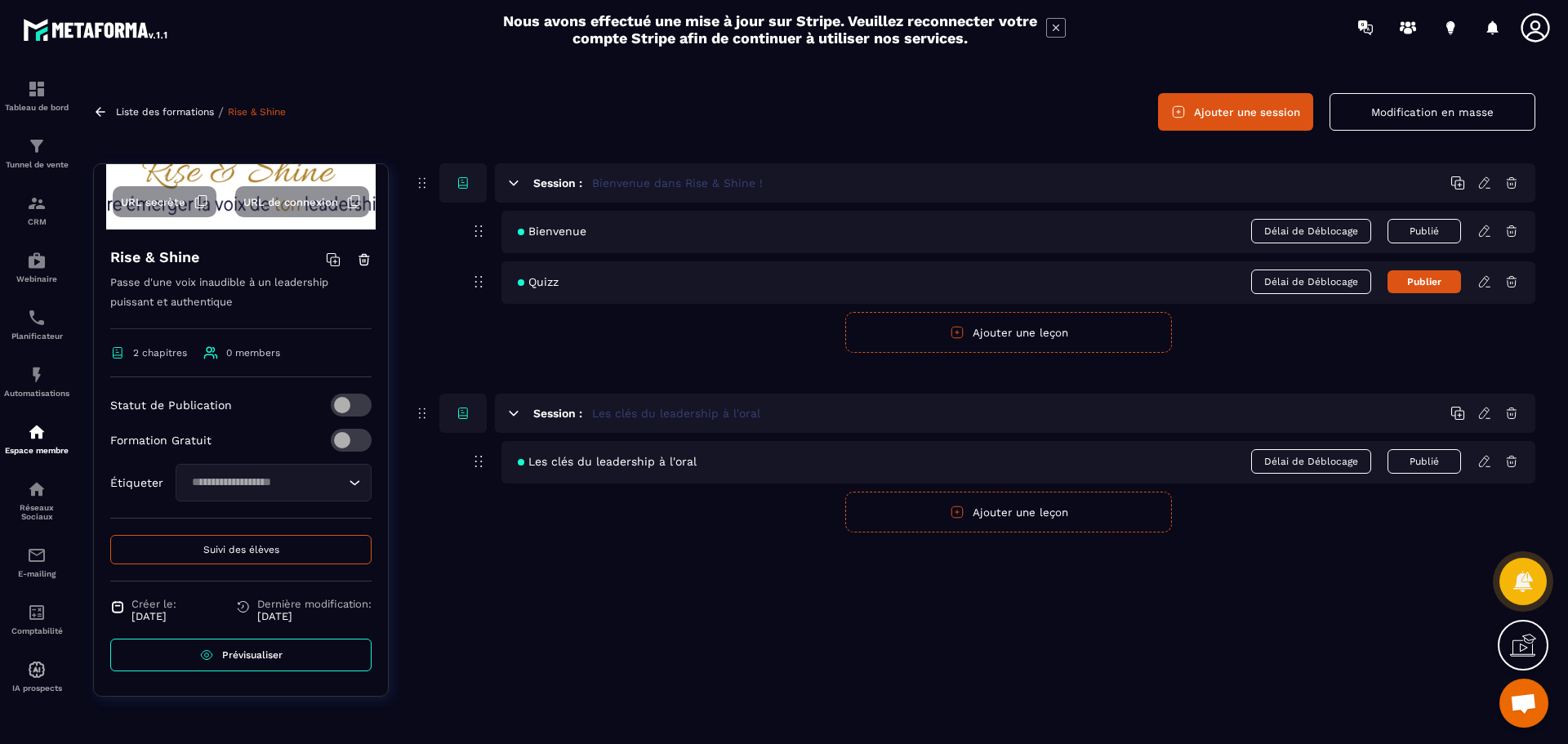
click at [349, 403] on span at bounding box center [351, 405] width 41 height 23
click at [346, 484] on icon "Search for option" at bounding box center [355, 483] width 17 height 17
click at [260, 438] on div "Formation Gratuit" at bounding box center [241, 440] width 262 height 23
click at [243, 485] on input "Search for option" at bounding box center [266, 482] width 159 height 18
type input "**********"
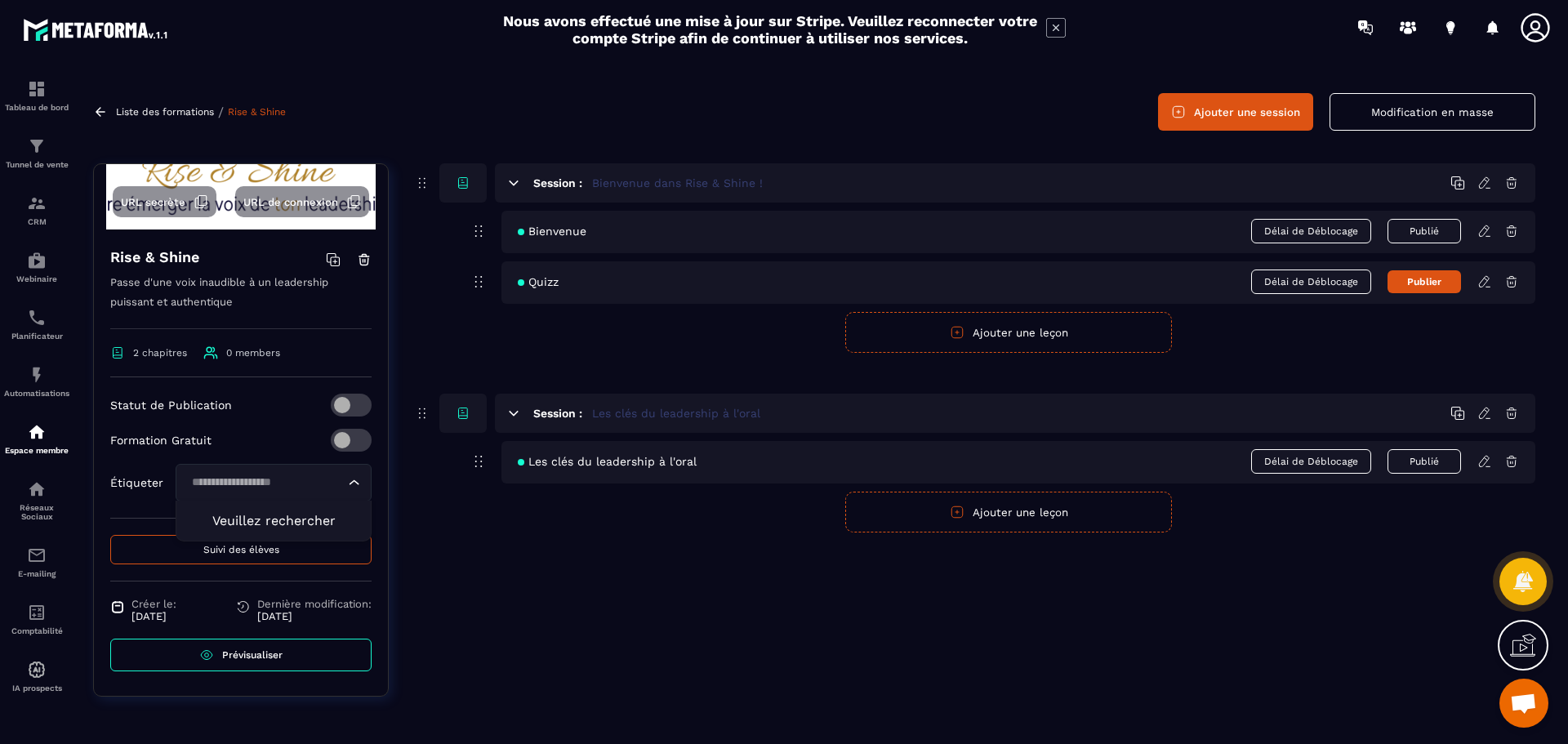
click at [135, 502] on div "Statut de Publication Formation Gratuit Étiqueter Loading... Veuillez rechercher" at bounding box center [241, 456] width 262 height 125
click at [346, 479] on icon "Search for option" at bounding box center [355, 483] width 17 height 17
click at [266, 444] on div "Formation Gratuit" at bounding box center [241, 440] width 262 height 23
click at [249, 653] on span "Prévisualiser" at bounding box center [252, 655] width 60 height 11
